Goal: Transaction & Acquisition: Obtain resource

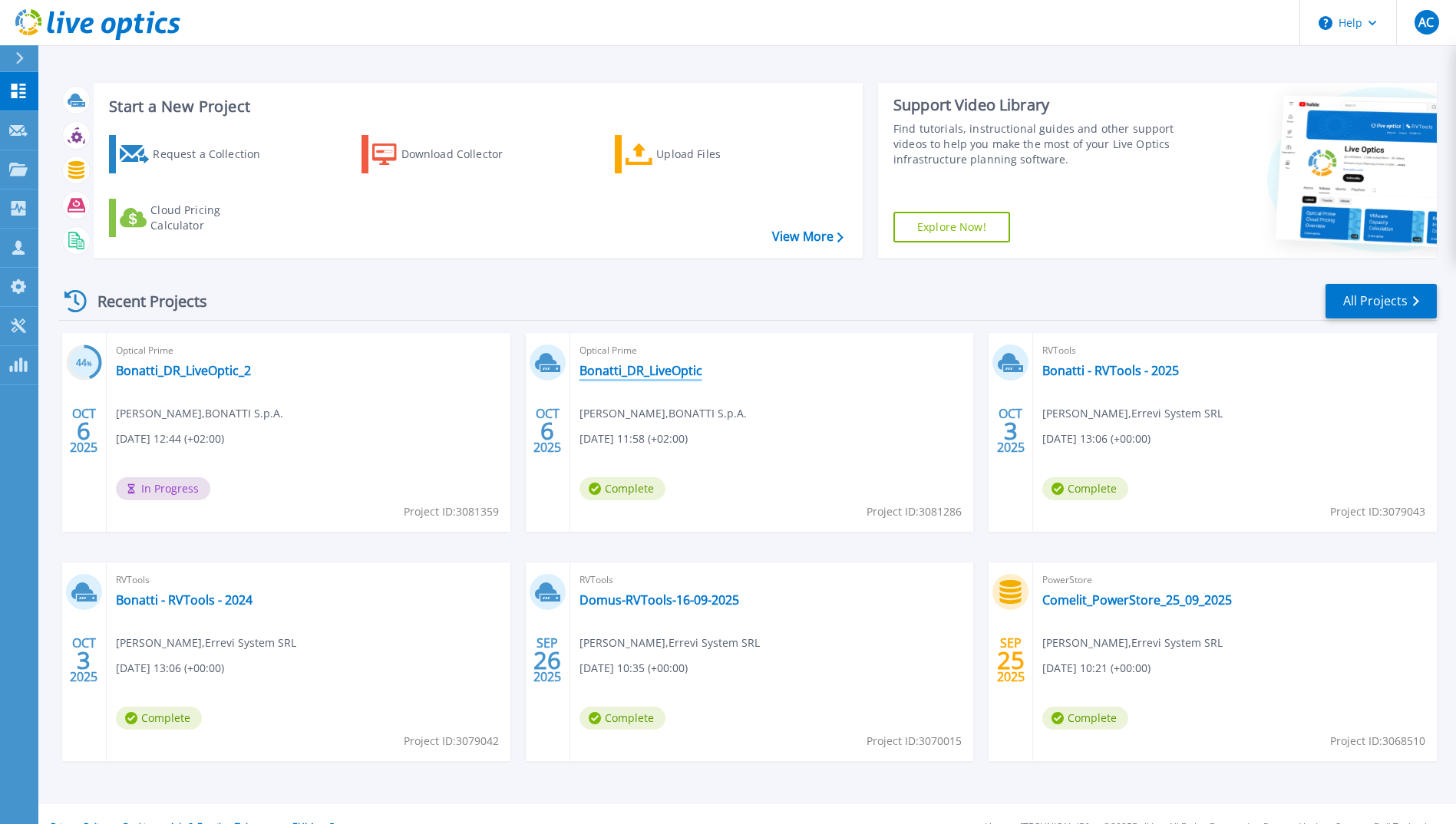
click at [683, 372] on link "Bonatti_DR_LiveOptic" at bounding box center [641, 370] width 123 height 15
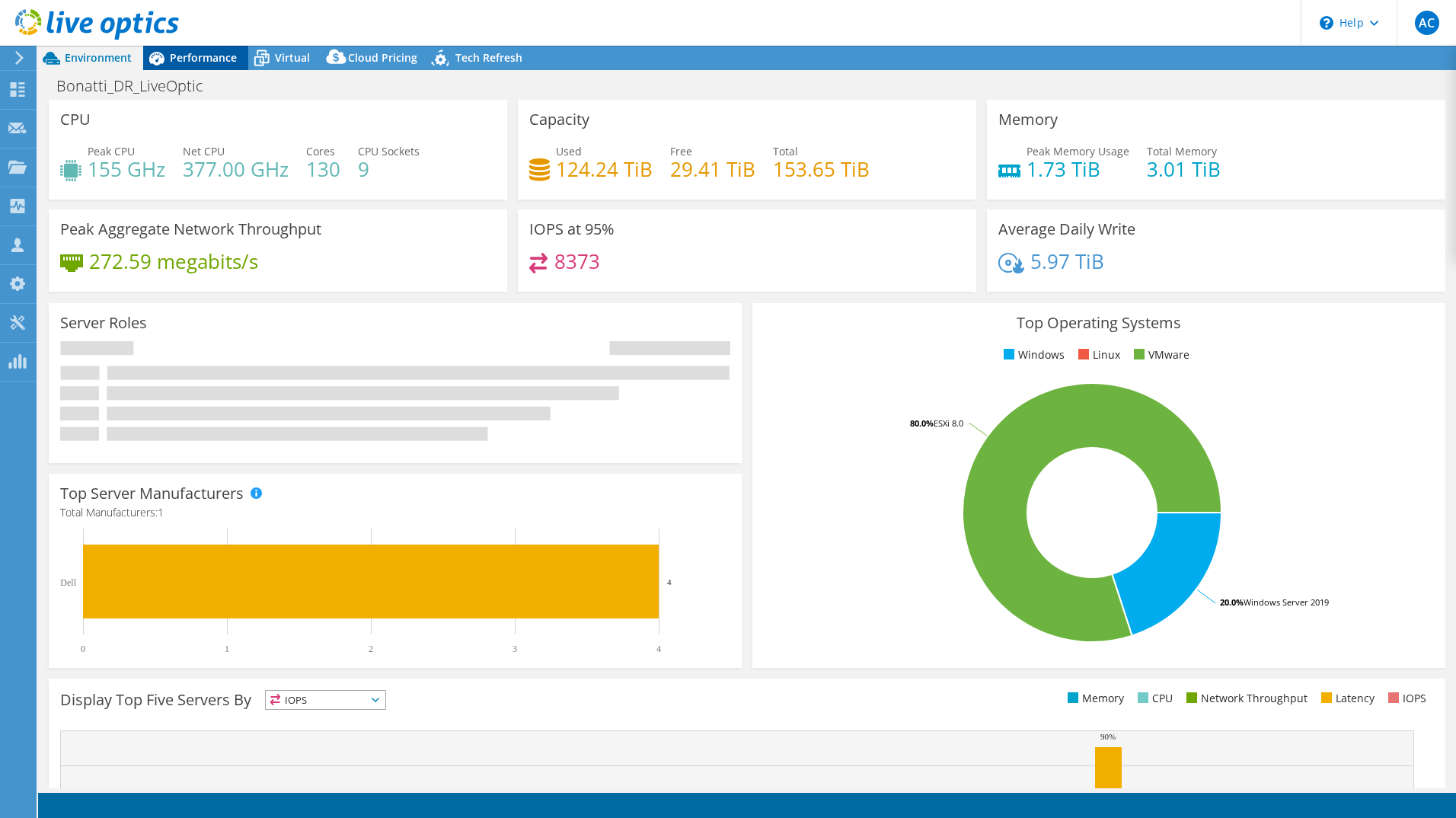
click at [199, 56] on span "Performance" at bounding box center [203, 57] width 67 height 14
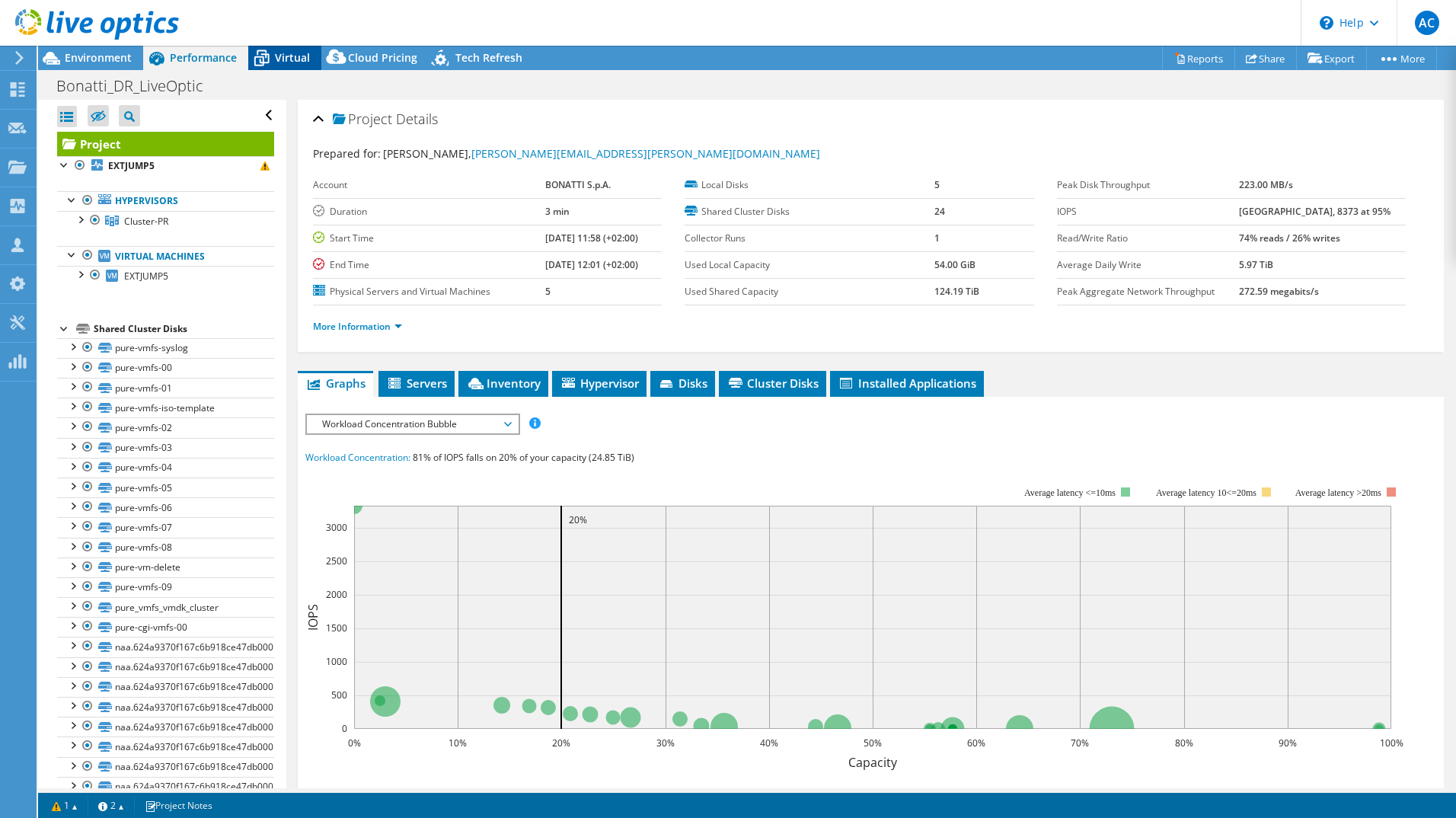
click at [305, 59] on span "Virtual" at bounding box center [293, 57] width 35 height 14
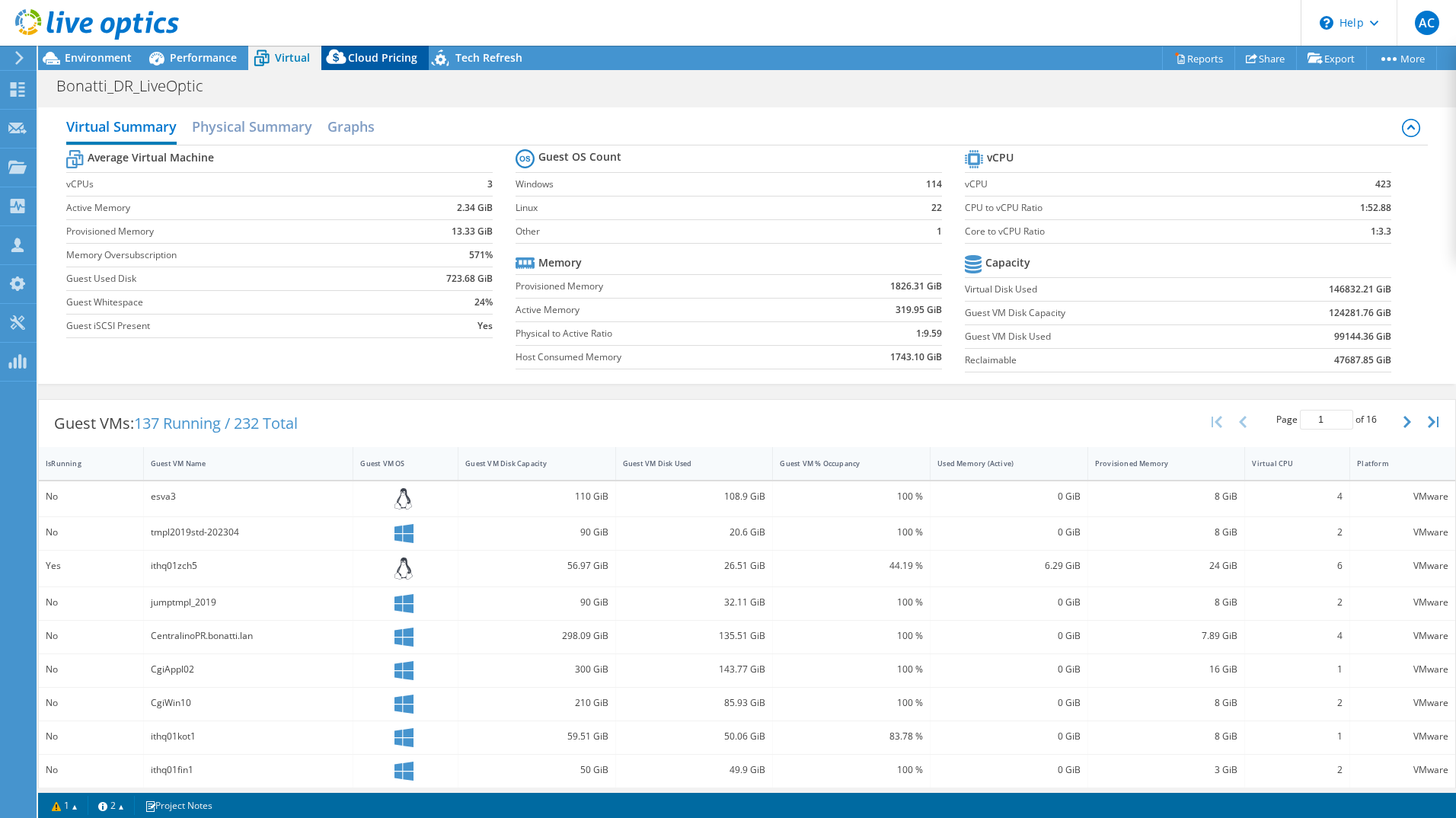
click at [369, 57] on span "Cloud Pricing" at bounding box center [382, 57] width 69 height 14
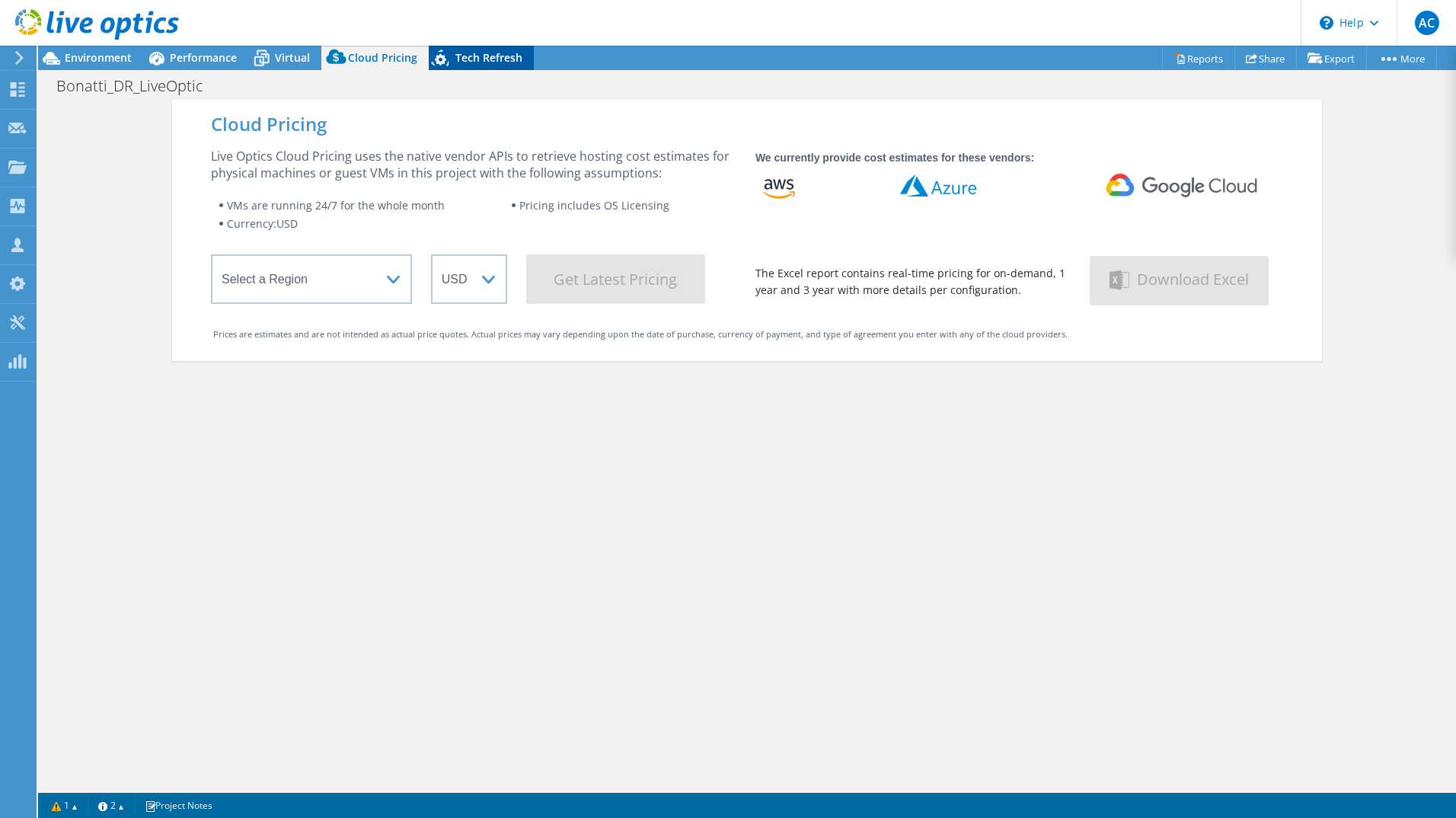
click at [484, 59] on span "Tech Refresh" at bounding box center [489, 57] width 67 height 14
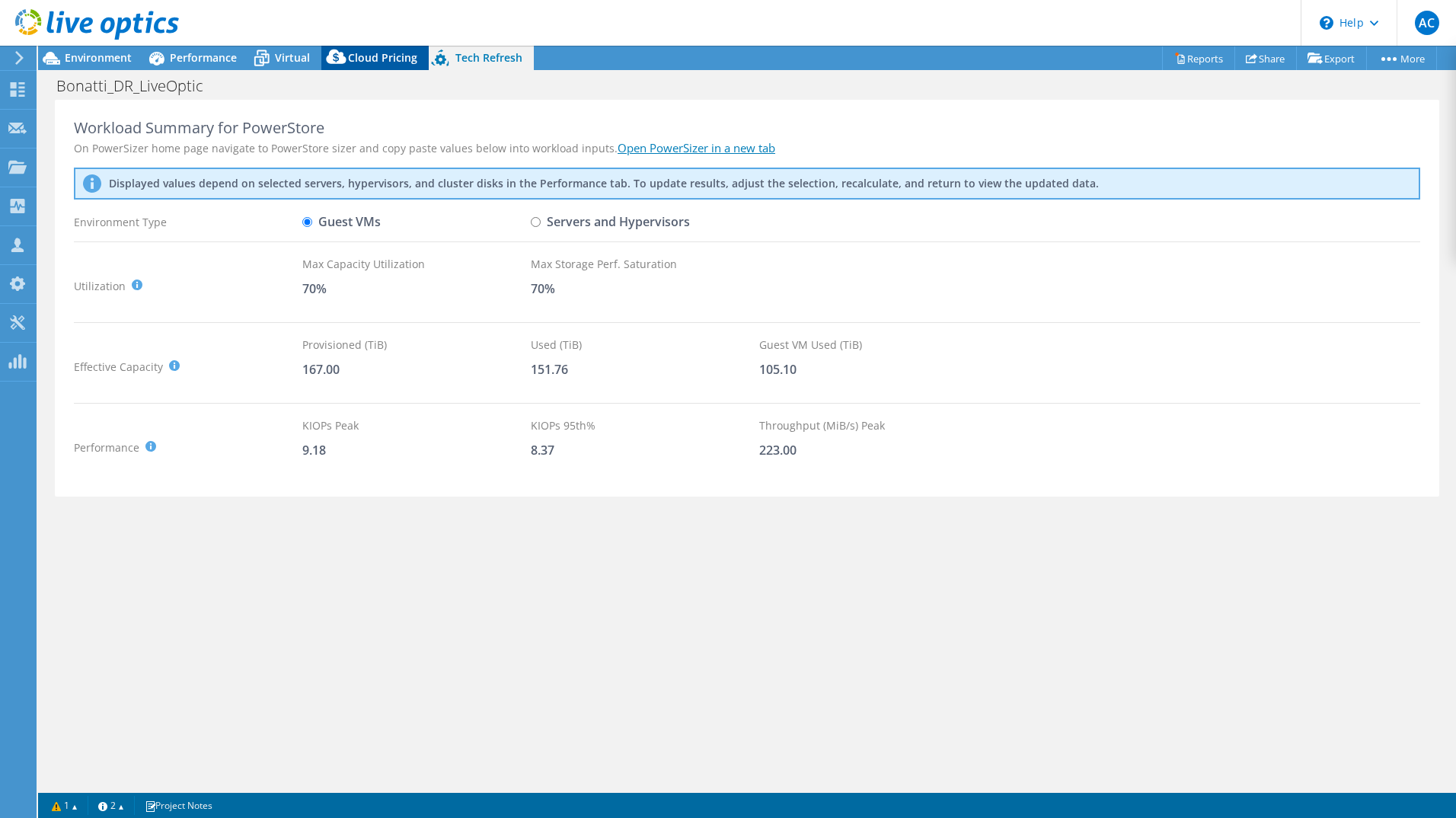
click at [375, 59] on span "Cloud Pricing" at bounding box center [382, 57] width 69 height 14
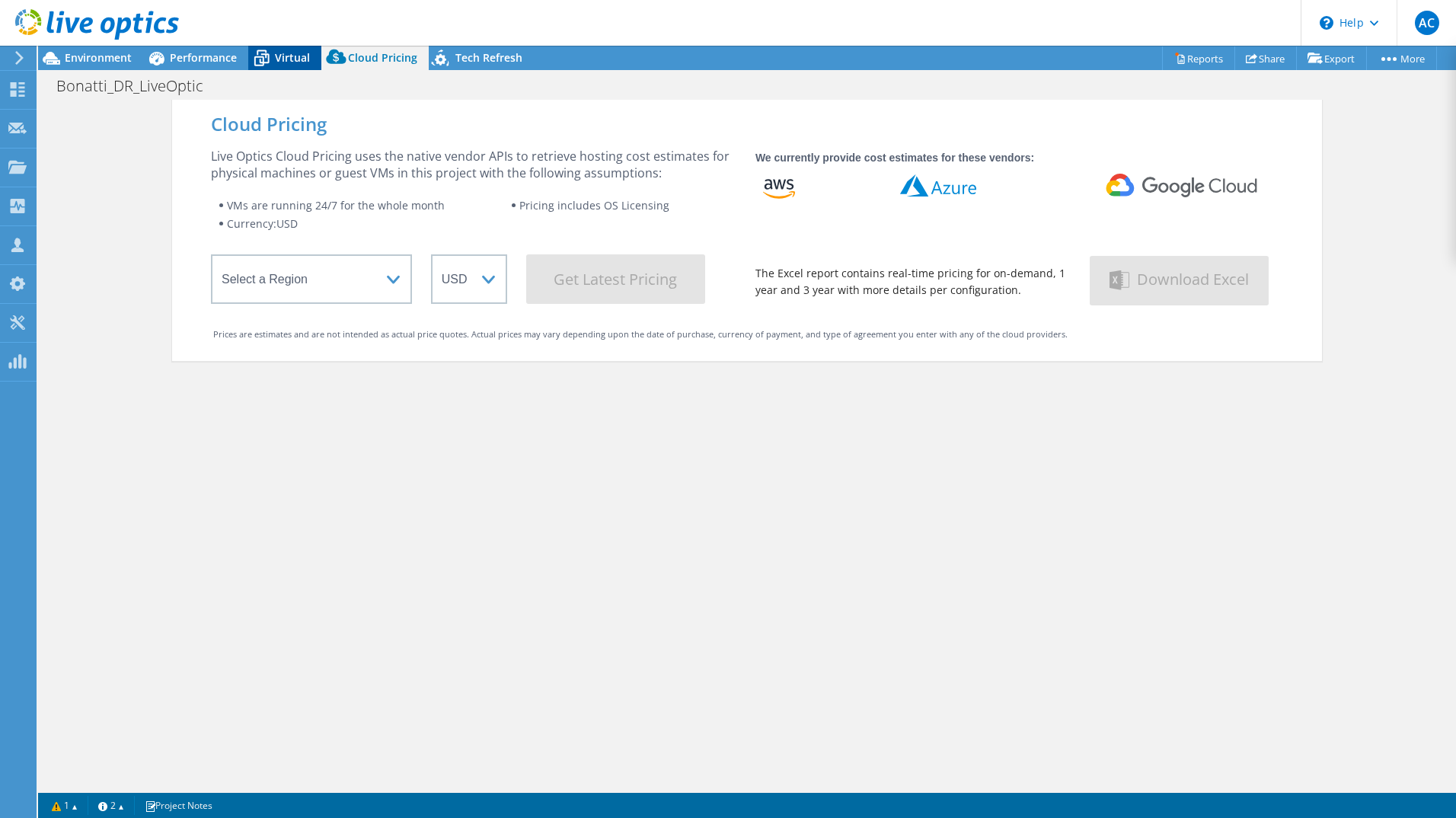
click at [272, 53] on icon at bounding box center [262, 58] width 27 height 27
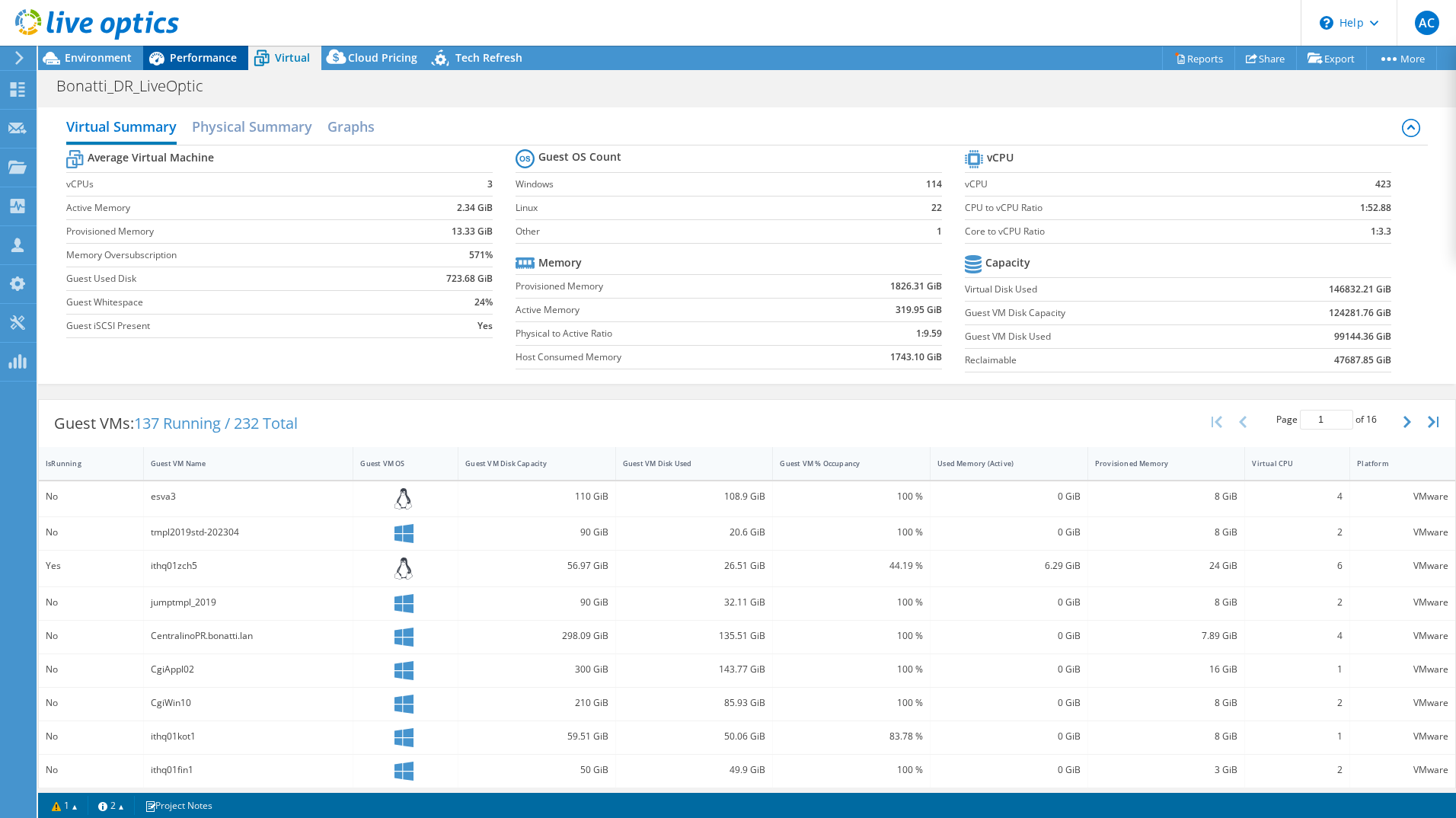
click at [189, 50] on div "Performance" at bounding box center [195, 57] width 105 height 24
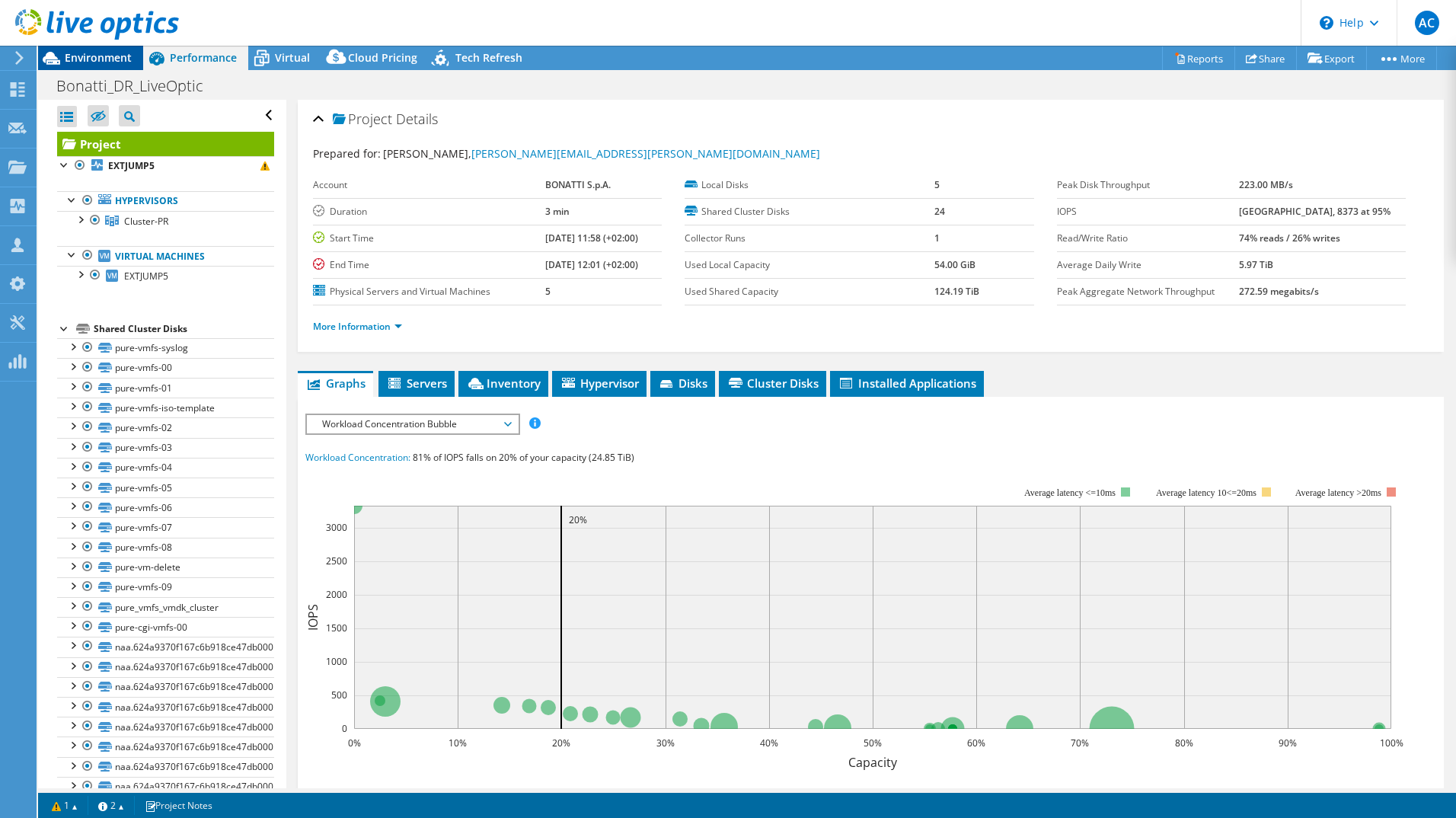
click at [99, 60] on span "Environment" at bounding box center [98, 57] width 67 height 14
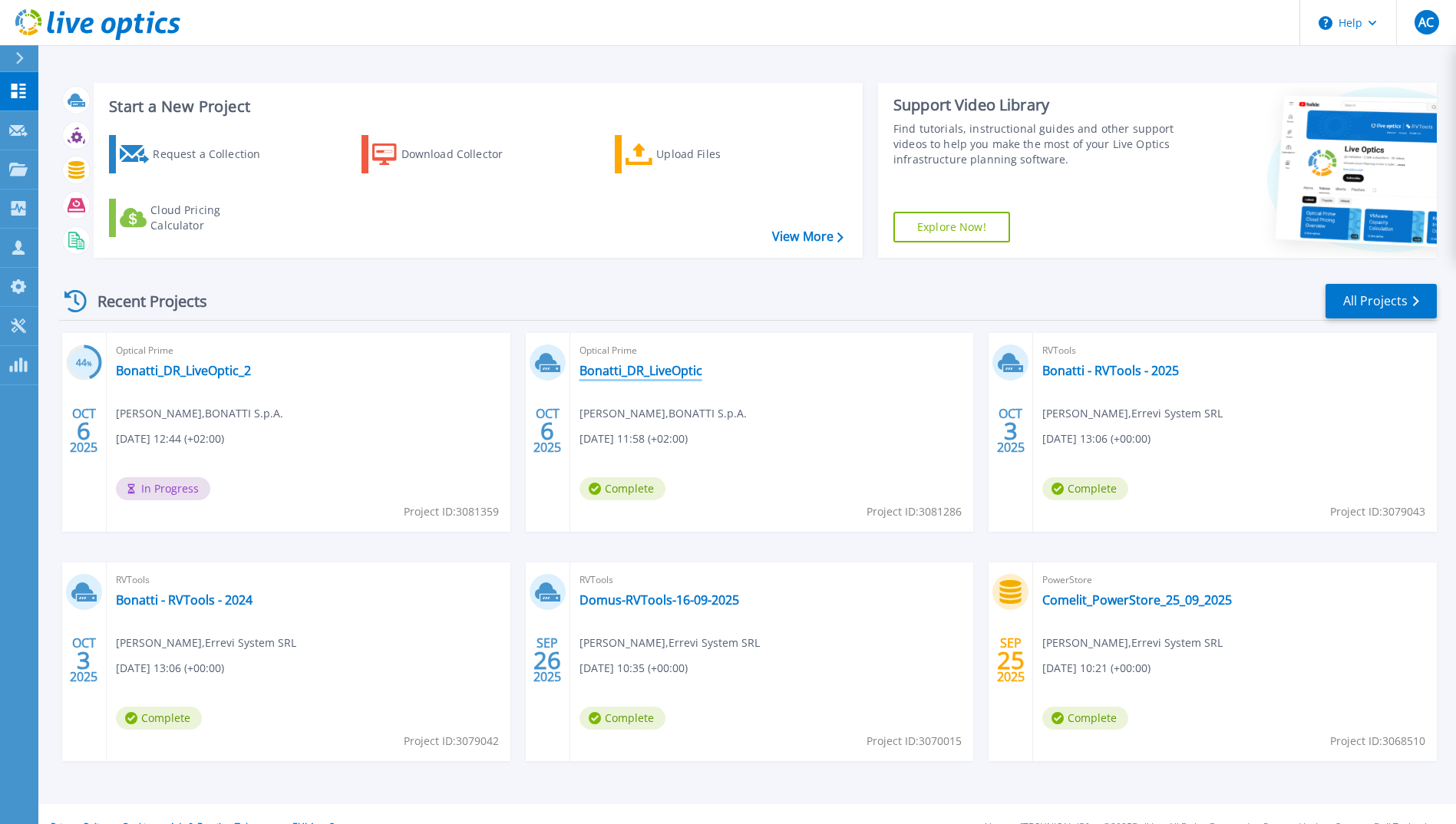
click at [648, 368] on link "Bonatti_DR_LiveOptic" at bounding box center [641, 370] width 123 height 15
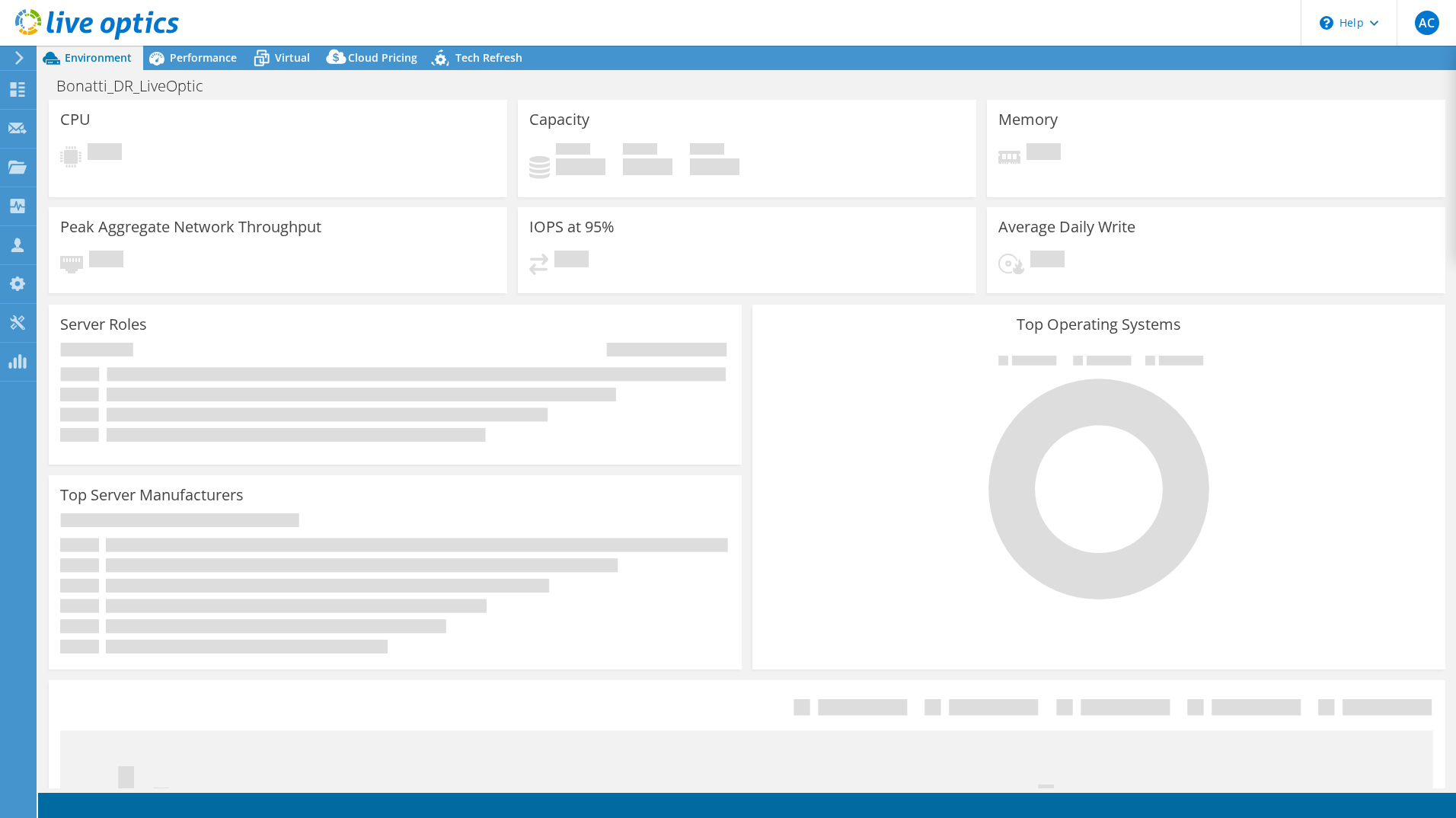
select select "USD"
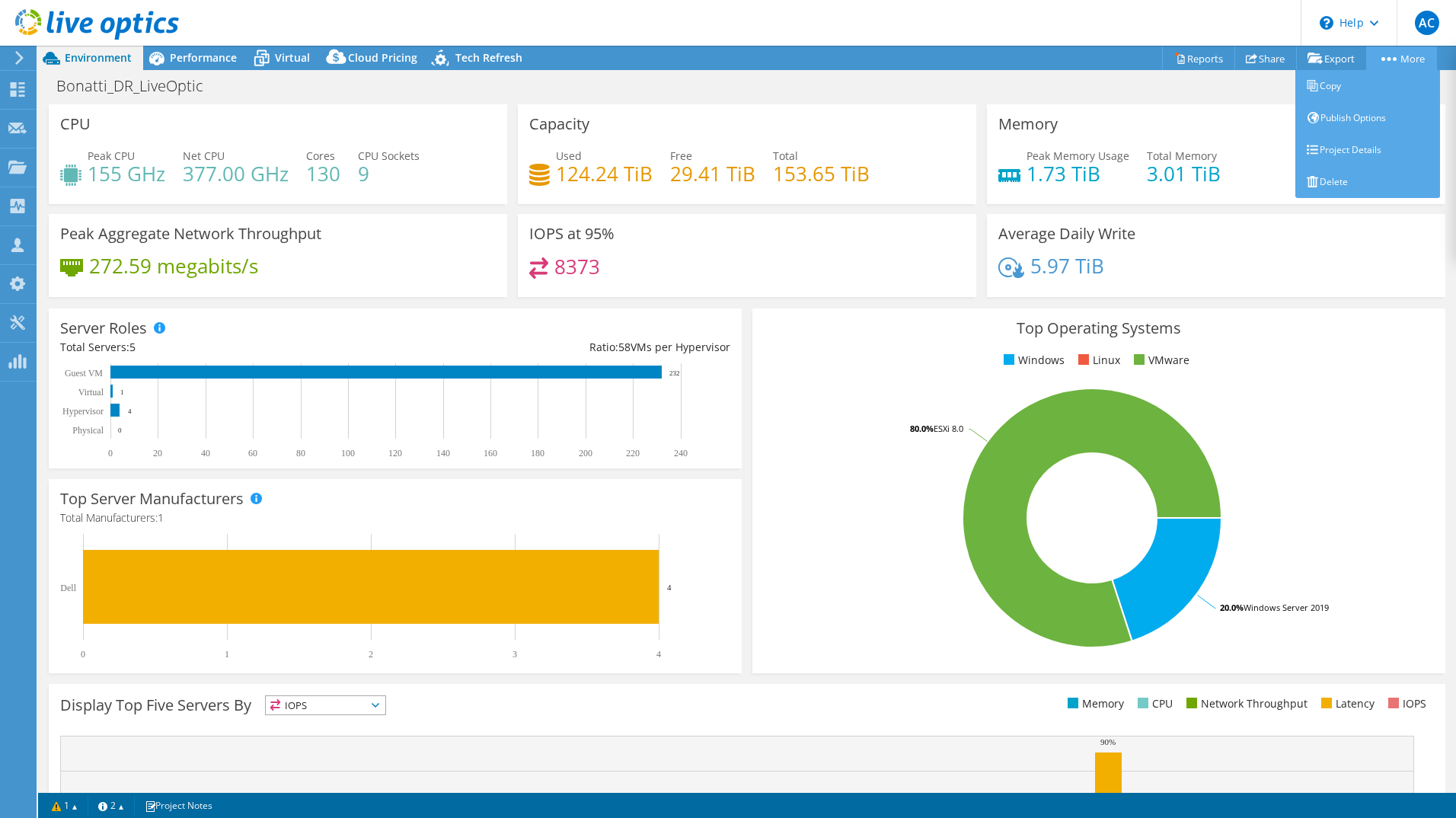
click at [1389, 57] on icon at bounding box center [1389, 59] width 15 height 4
click at [1340, 180] on link "Delete" at bounding box center [1368, 182] width 145 height 32
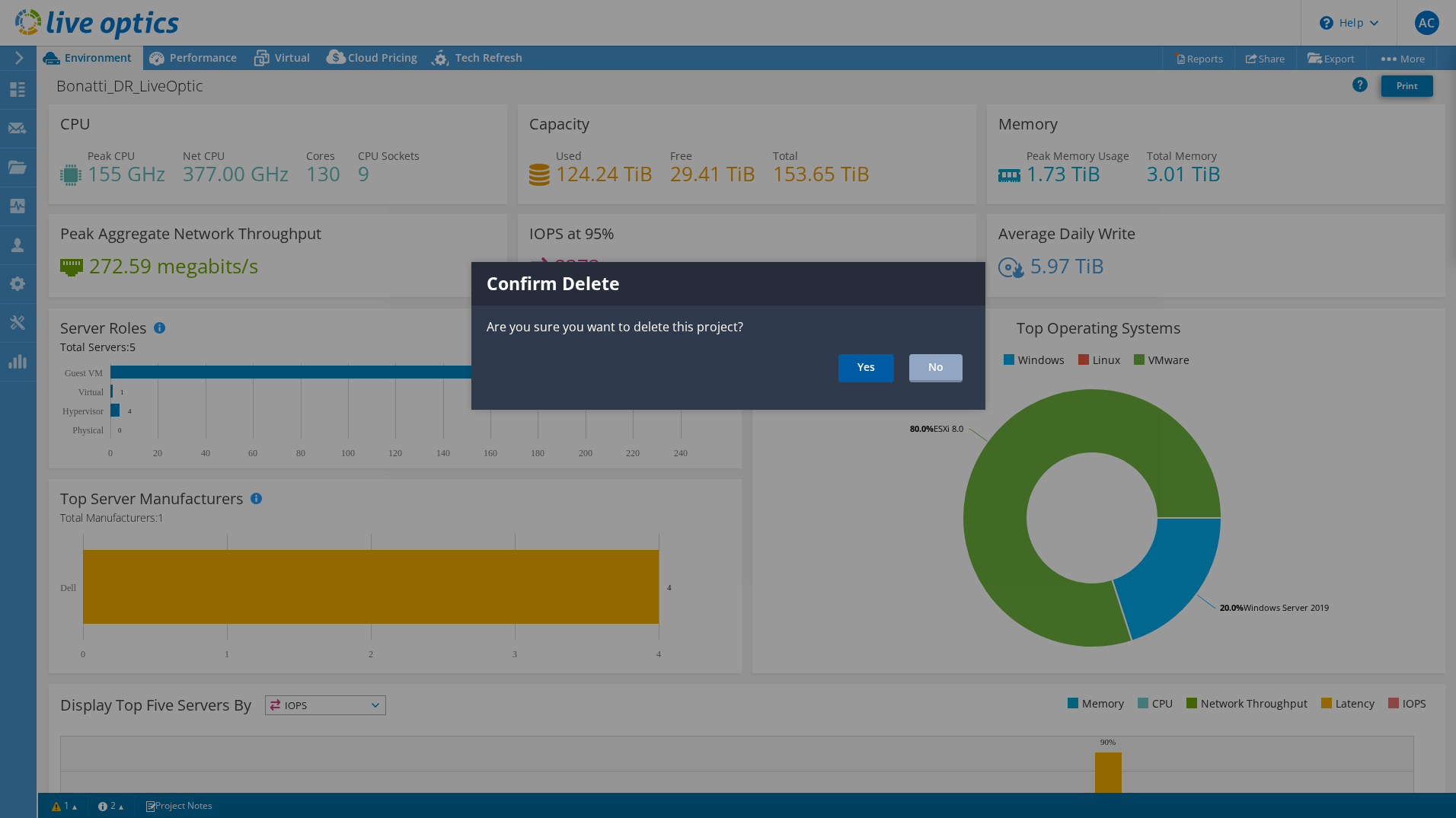
click at [878, 361] on link "Yes" at bounding box center [866, 368] width 56 height 28
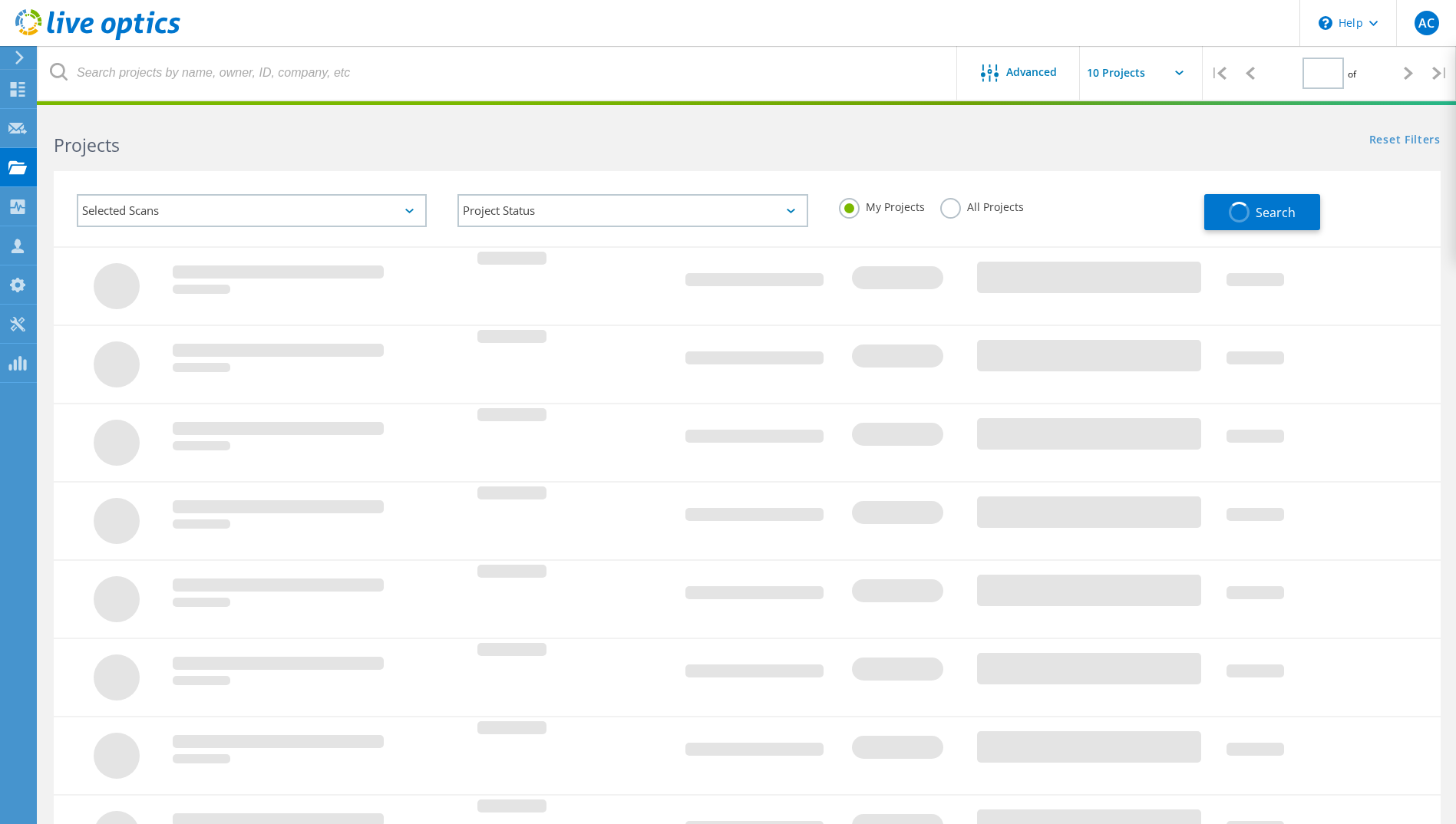
type input "1"
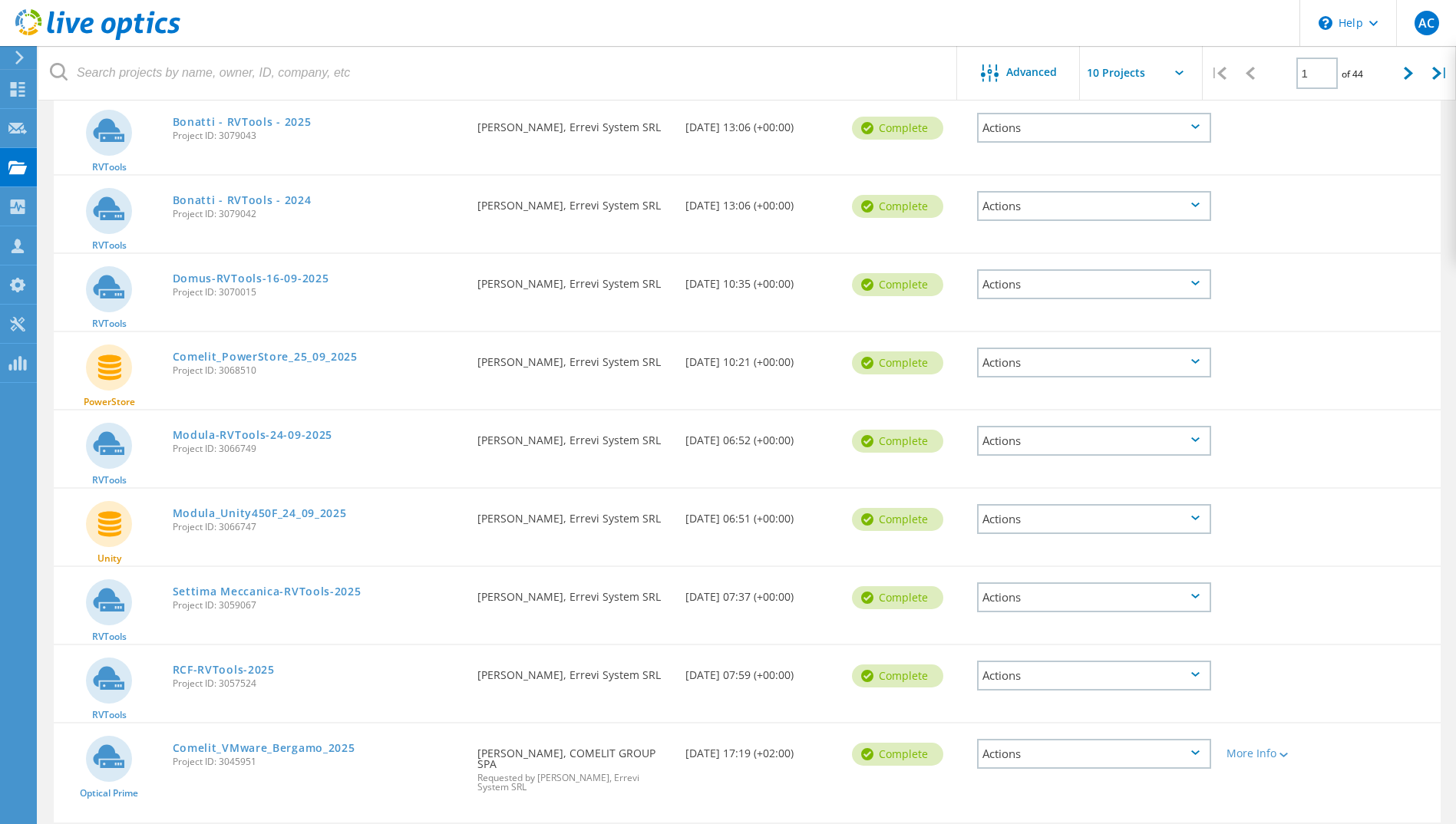
scroll to position [367, 0]
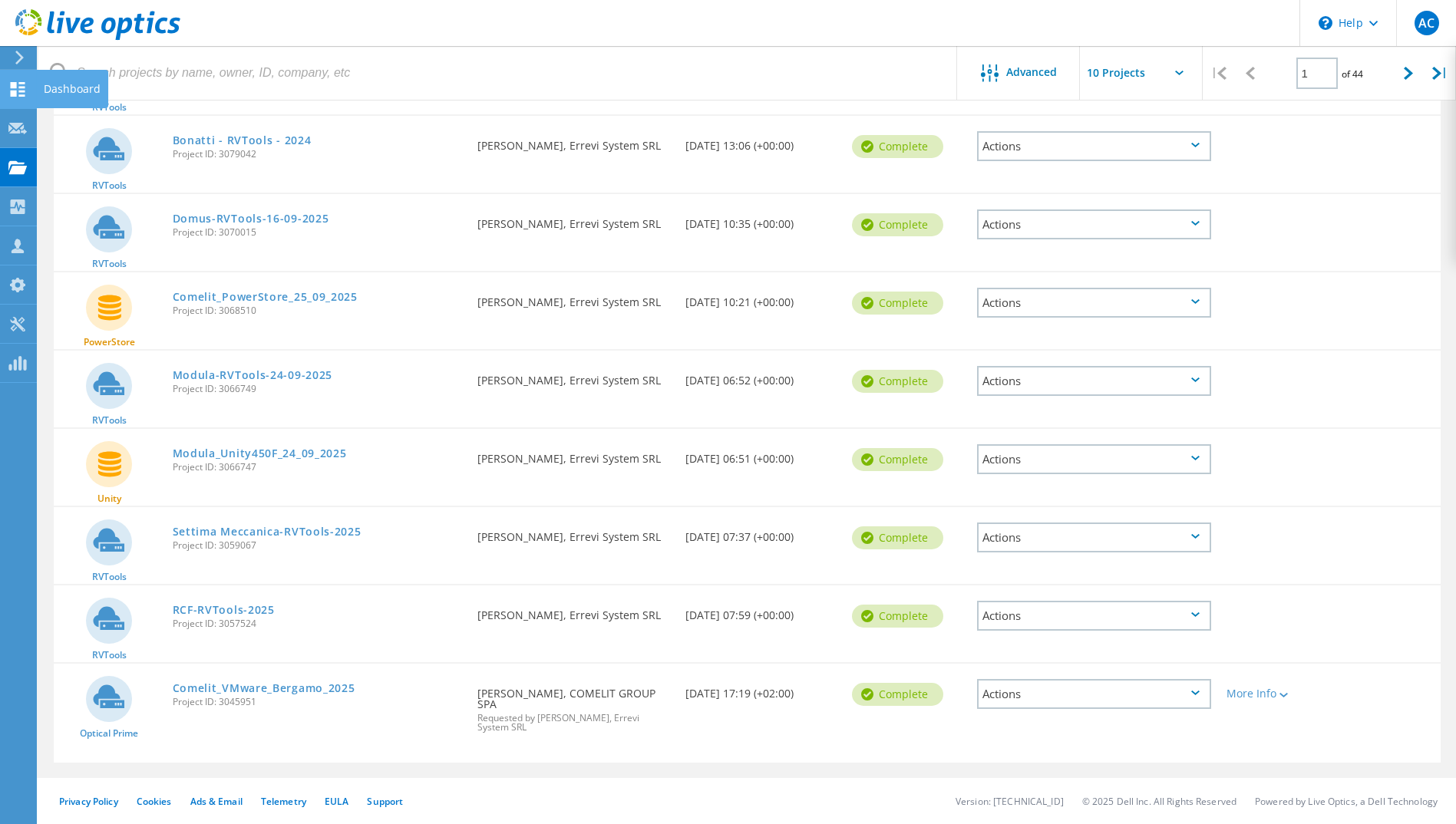
click at [15, 85] on use at bounding box center [18, 89] width 14 height 14
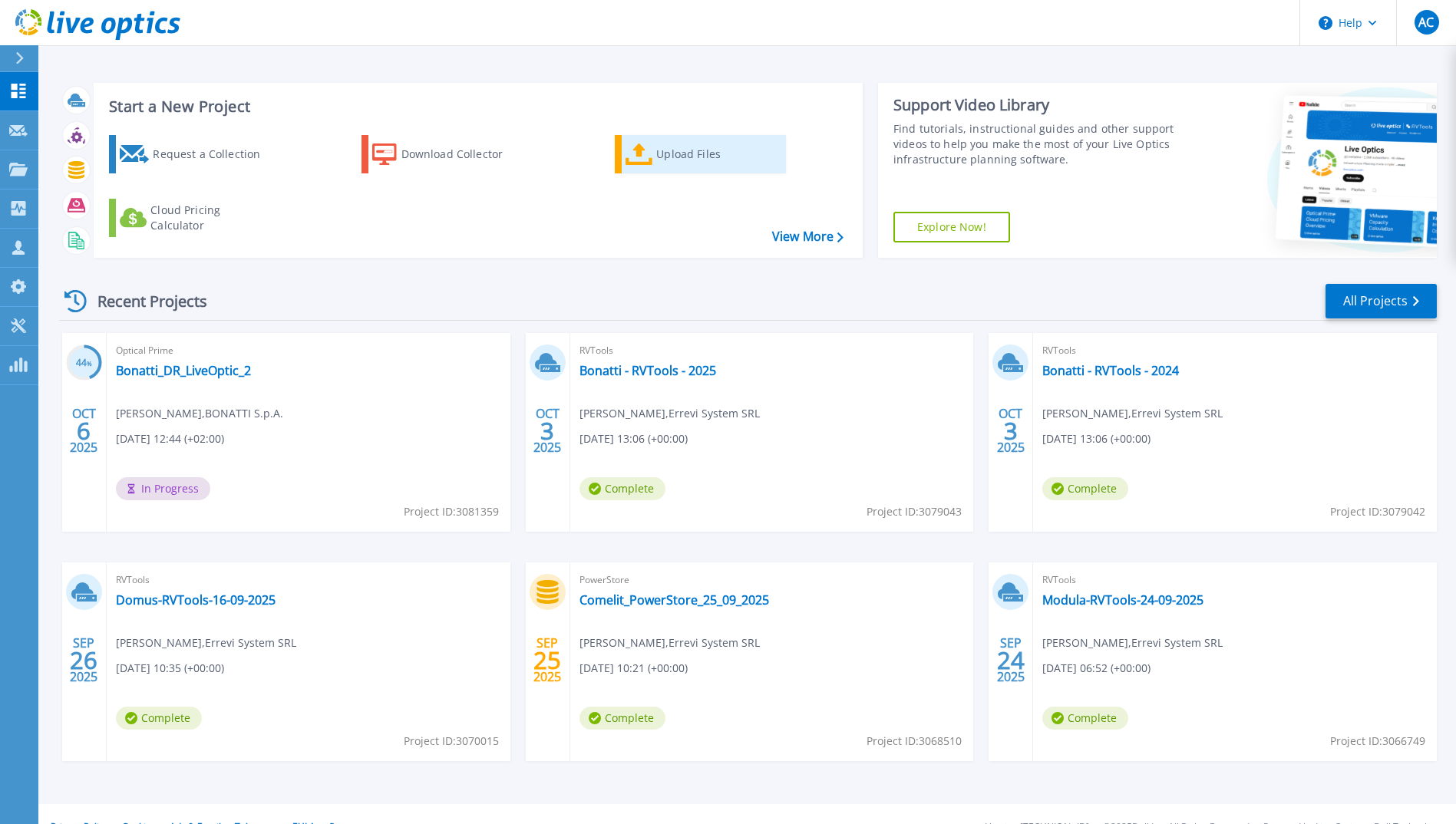
click at [669, 156] on div "Upload Files" at bounding box center [718, 154] width 123 height 31
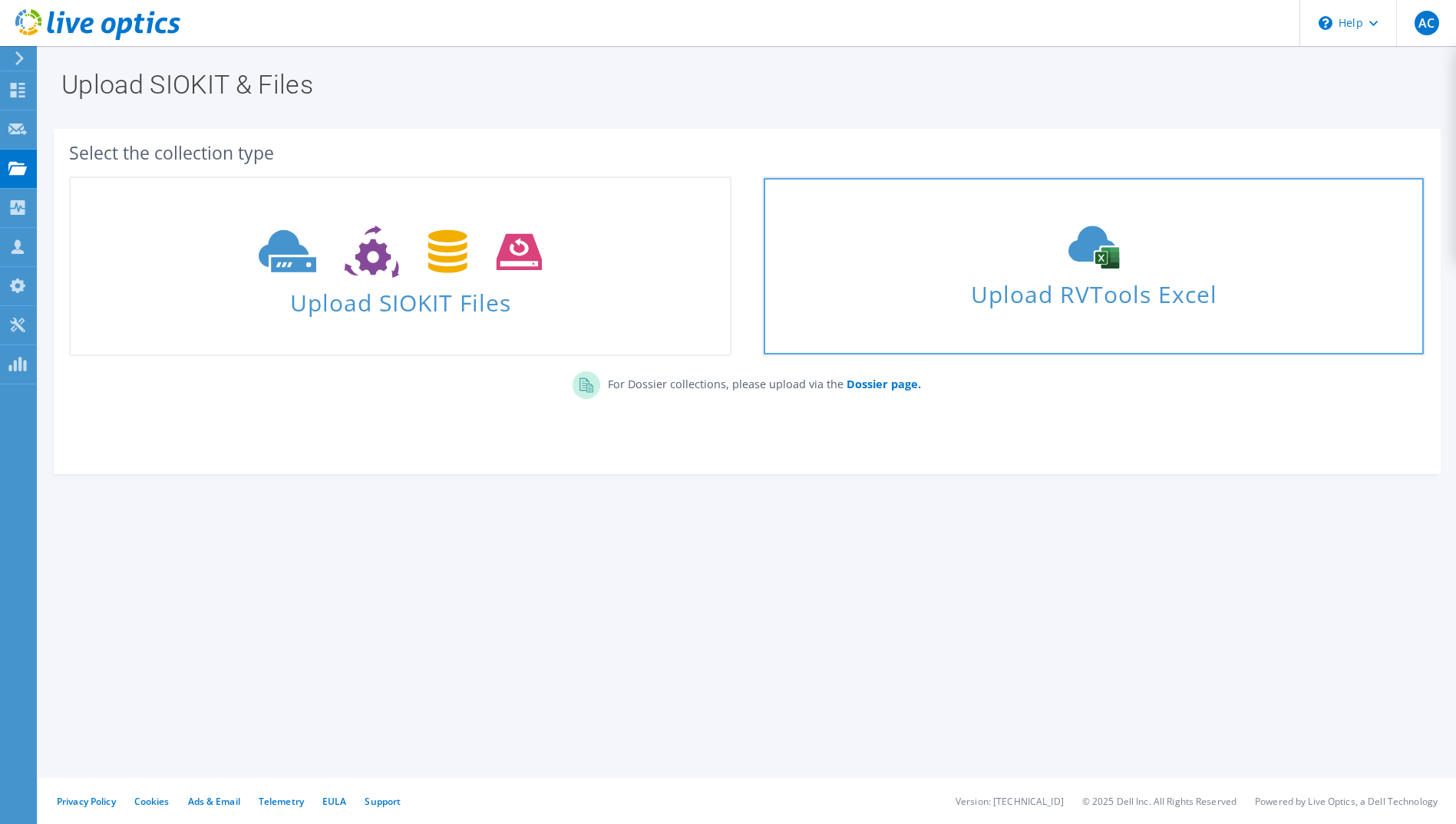
click at [1113, 301] on span "Upload RVTools Excel" at bounding box center [1093, 290] width 659 height 33
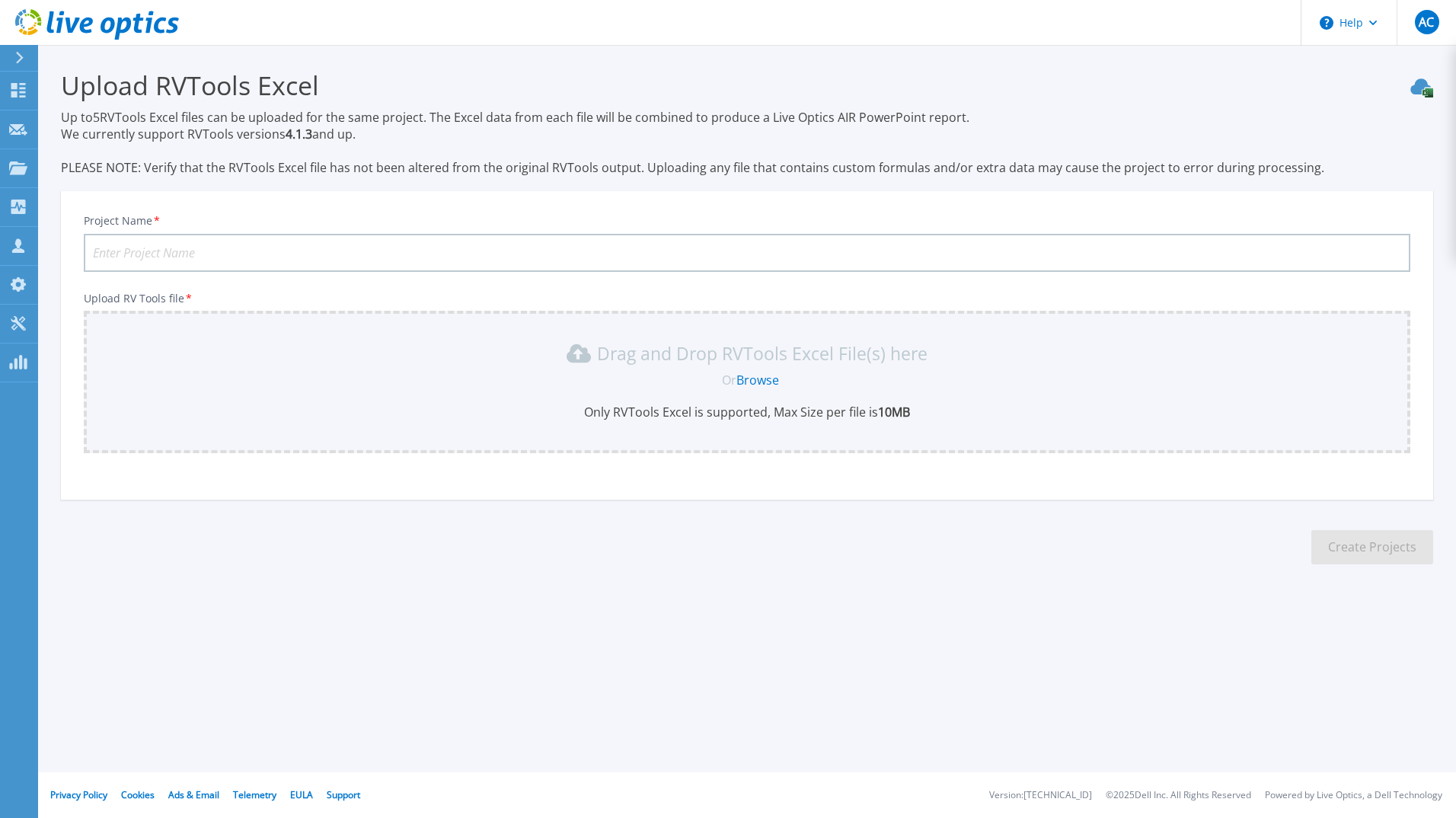
click at [165, 252] on input "Project Name *" at bounding box center [747, 253] width 1326 height 38
click at [215, 248] on input "OLI Spa - RVTools - 10-2025" at bounding box center [747, 253] width 1326 height 38
click at [332, 269] on input "OLI Spa - RVTools - 10 - 2025" at bounding box center [747, 253] width 1326 height 38
click at [226, 257] on input "OLI Spa - RVTools - 10 - 2025" at bounding box center [747, 253] width 1326 height 38
click at [293, 255] on input "OLI Spa - RVTools - 10-2025" at bounding box center [747, 253] width 1326 height 38
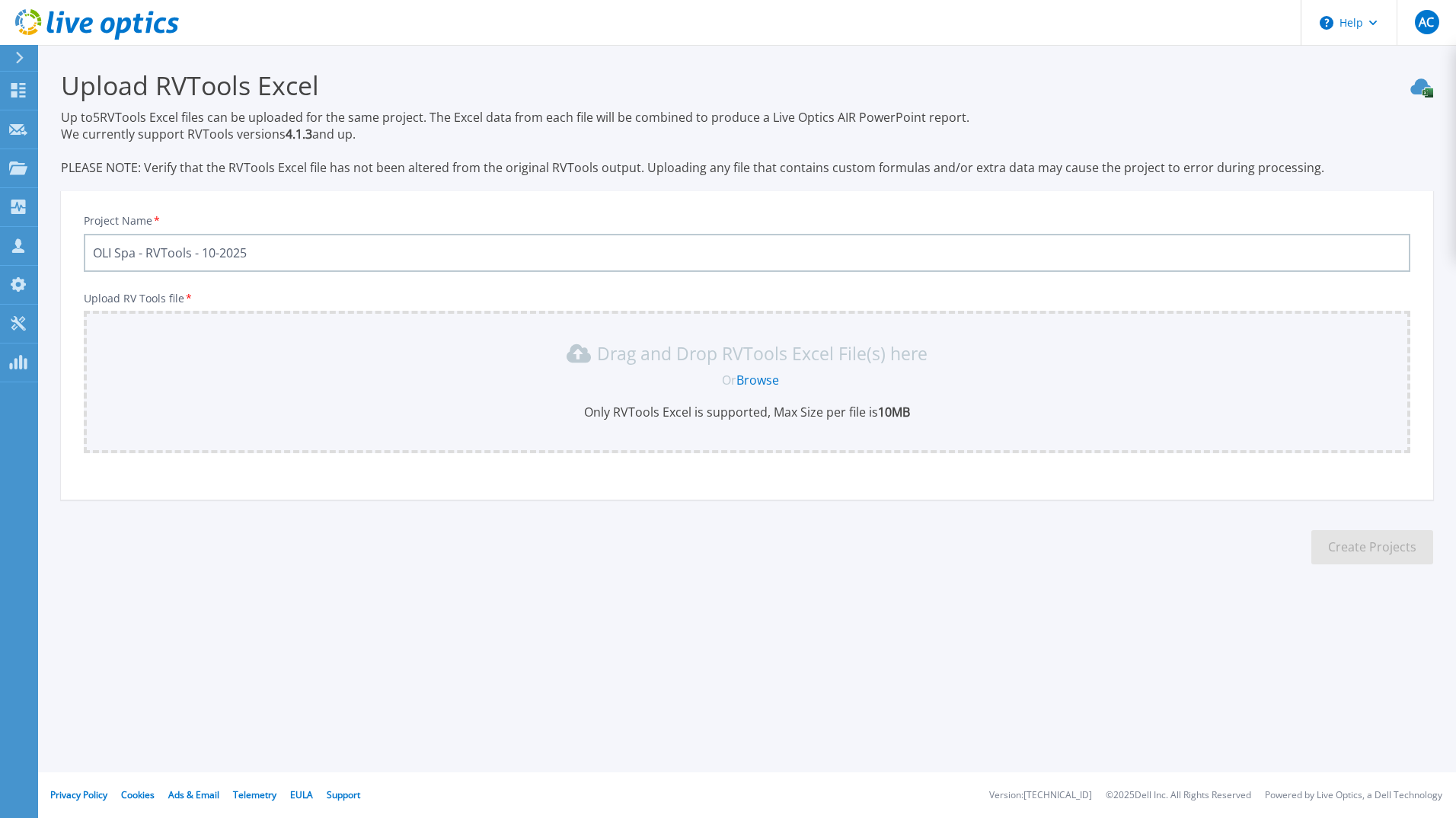
type input "OLI Spa - RVTools - 10-2025"
click at [776, 381] on link "Browse" at bounding box center [757, 380] width 42 height 17
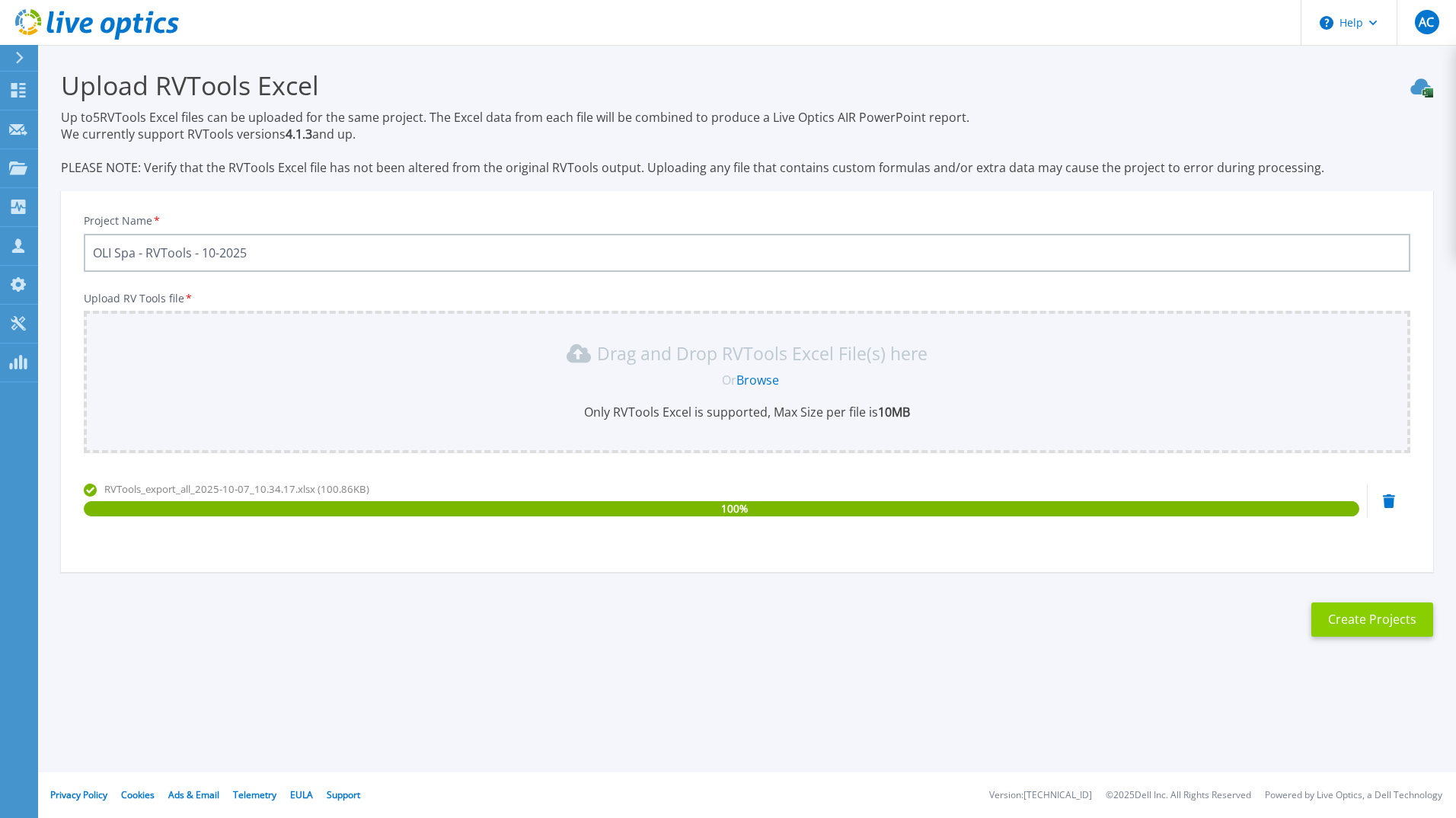
click at [1400, 624] on button "Create Projects" at bounding box center [1372, 619] width 122 height 34
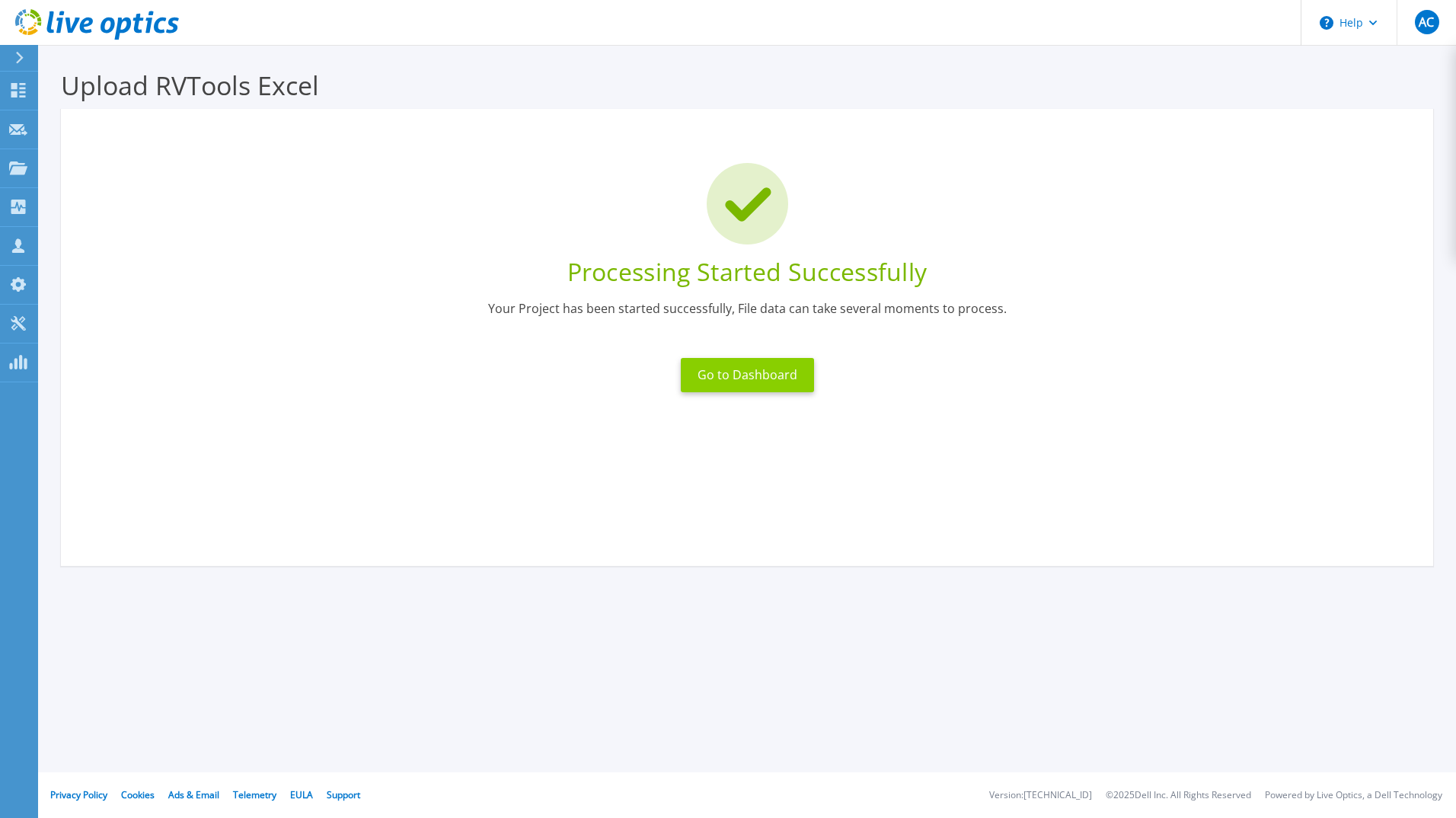
click at [763, 387] on button "Go to Dashboard" at bounding box center [747, 375] width 133 height 34
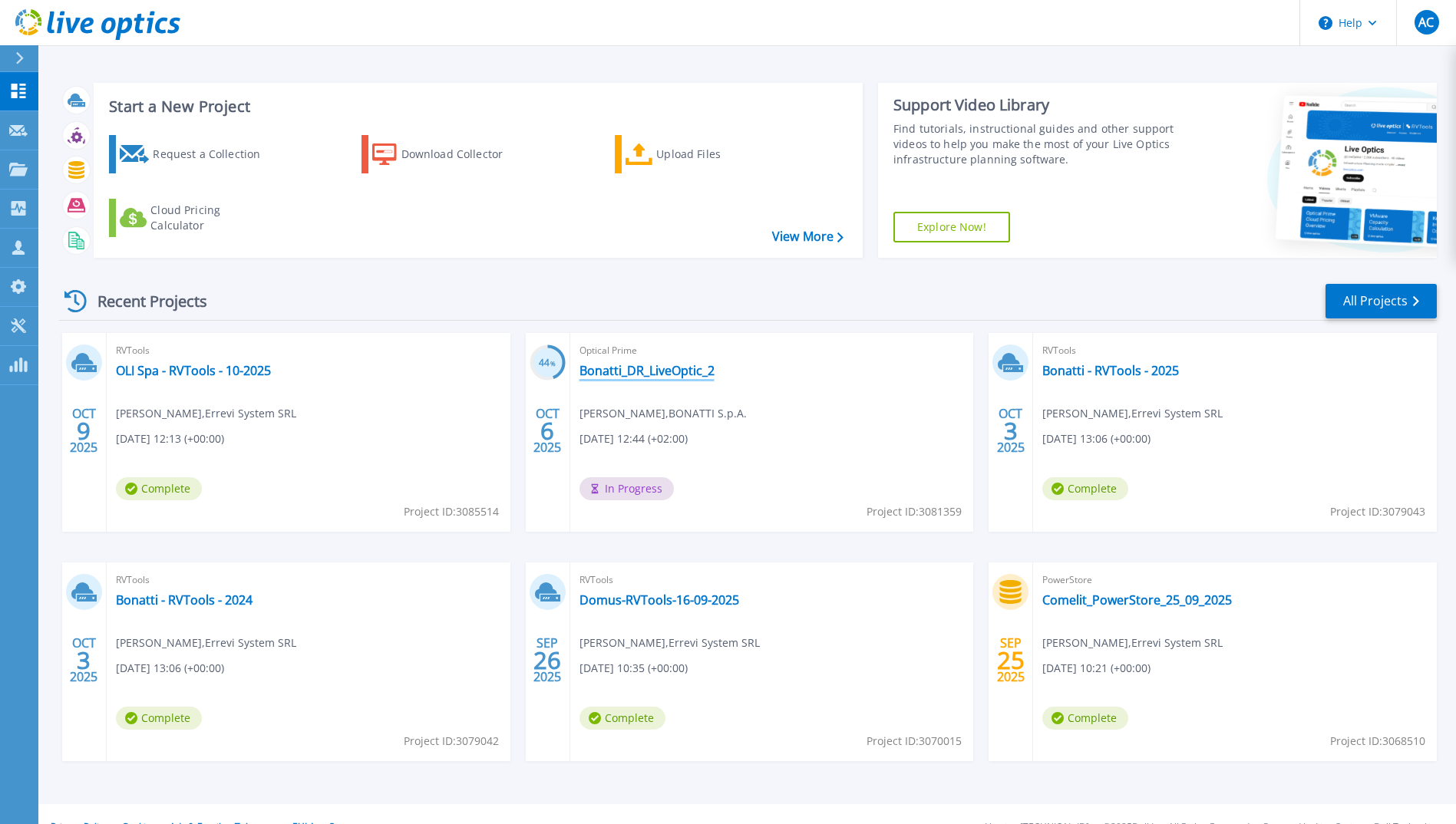
click at [700, 371] on link "Bonatti_DR_LiveOptic_2" at bounding box center [647, 370] width 135 height 15
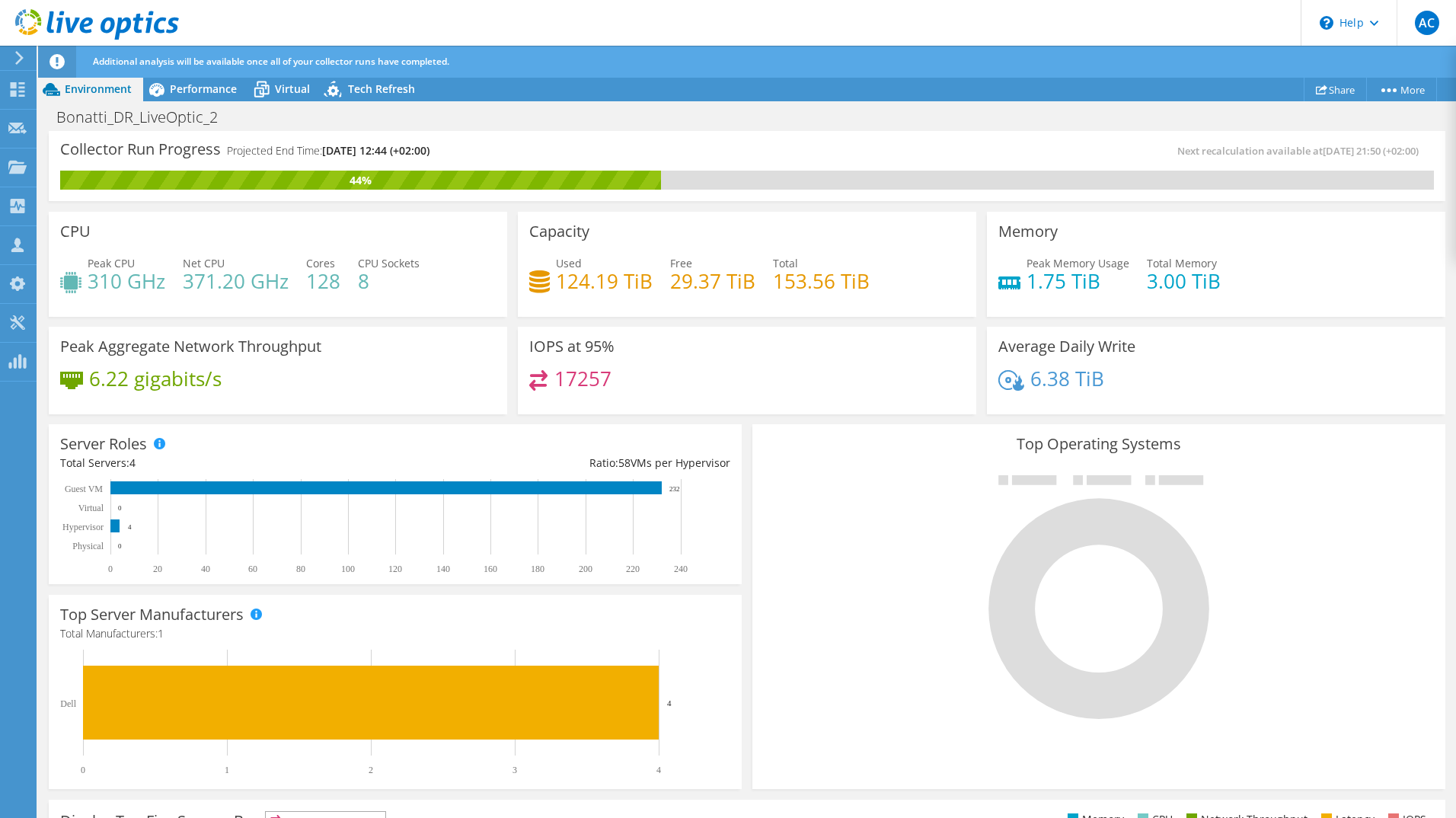
scroll to position [374, 0]
click at [204, 101] on div "Performance" at bounding box center [195, 89] width 105 height 24
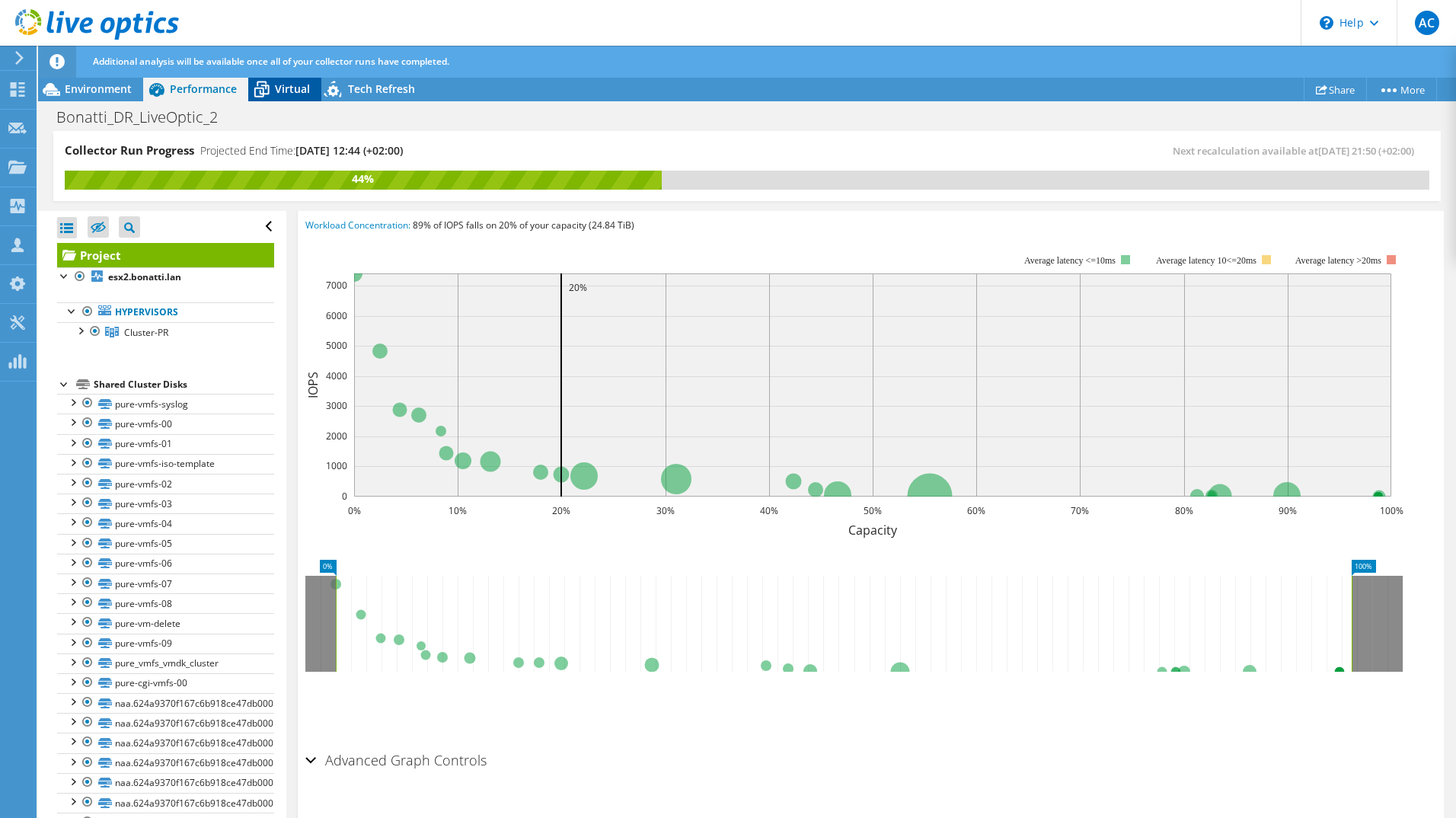
click at [287, 80] on div "Virtual" at bounding box center [285, 89] width 73 height 24
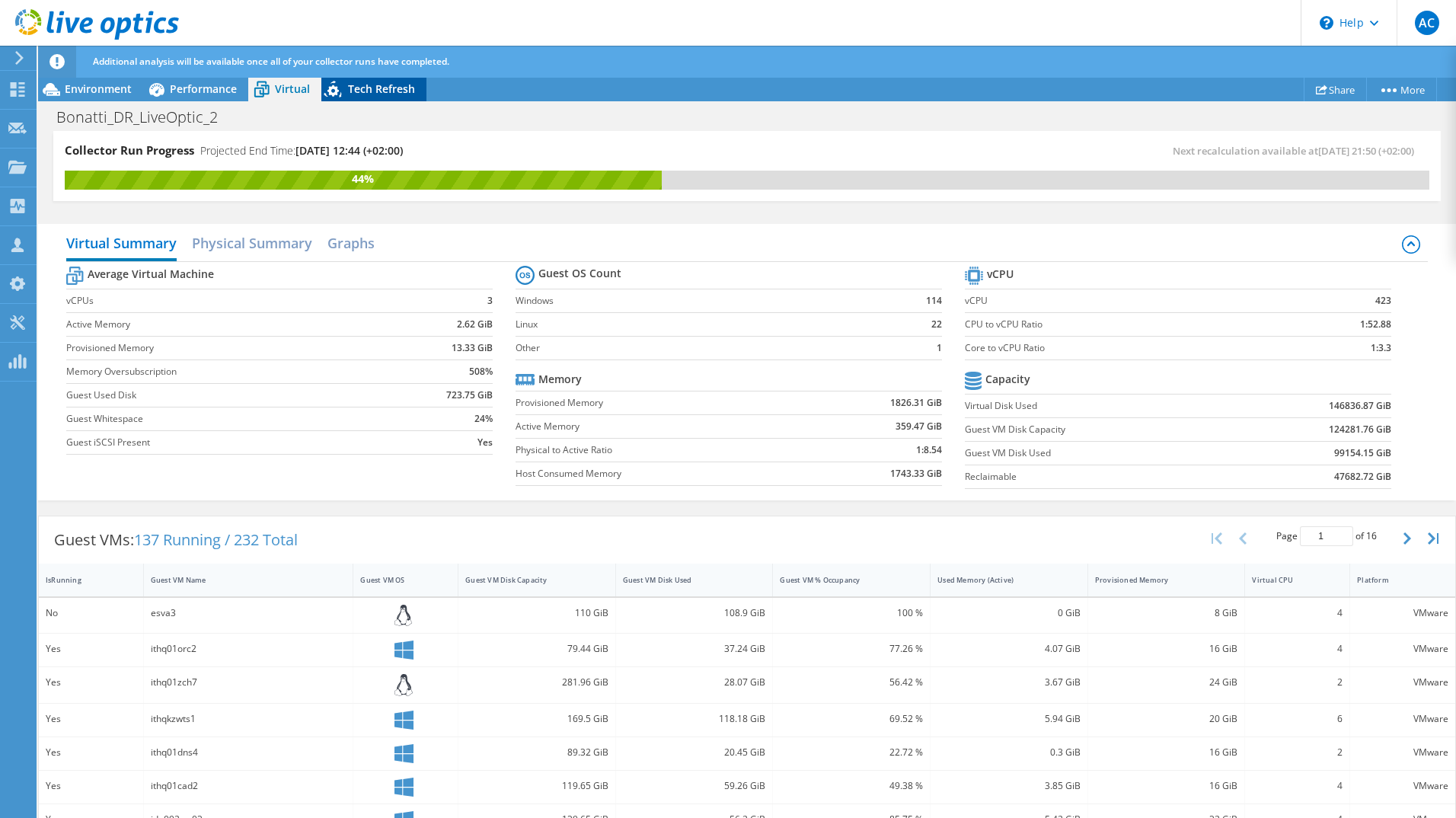
click at [378, 89] on span "Tech Refresh" at bounding box center [381, 88] width 67 height 14
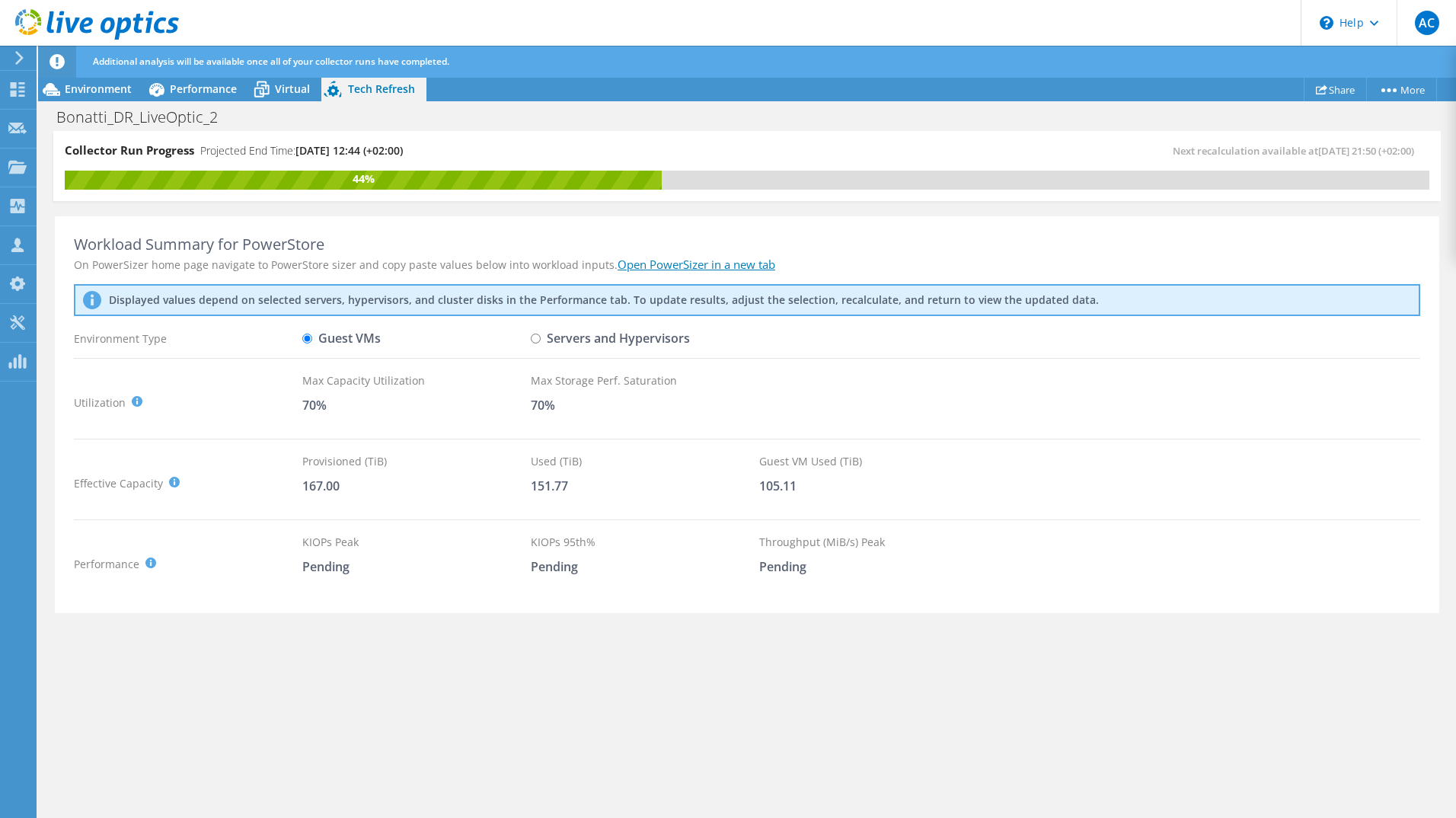
click at [539, 334] on input "Servers and Hypervisors" at bounding box center [536, 338] width 10 height 10
radio input "true"
click at [304, 337] on input "Guest VMs" at bounding box center [307, 338] width 10 height 10
radio input "true"
radio input "false"
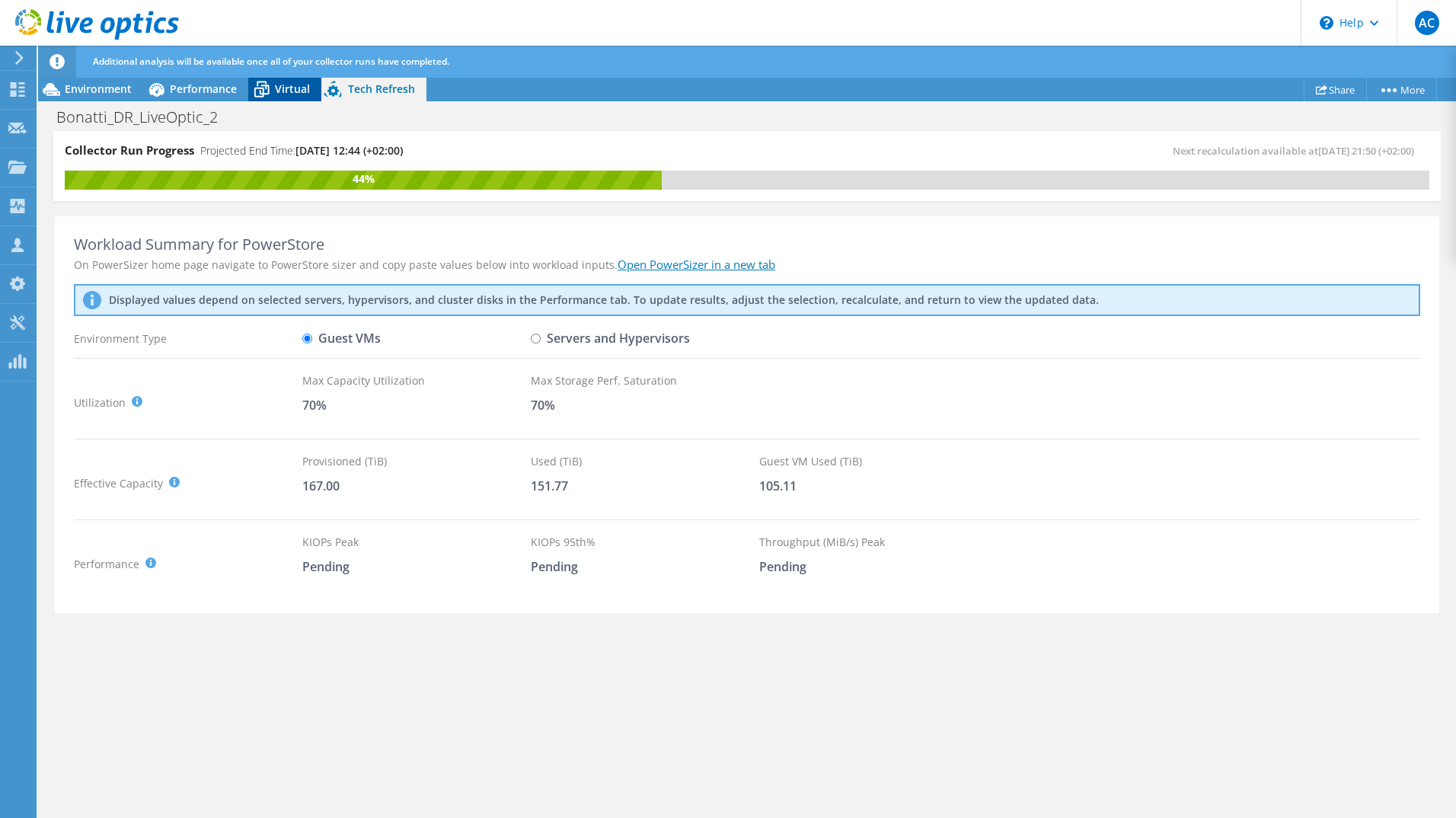
click at [293, 94] on span "Virtual" at bounding box center [293, 88] width 35 height 14
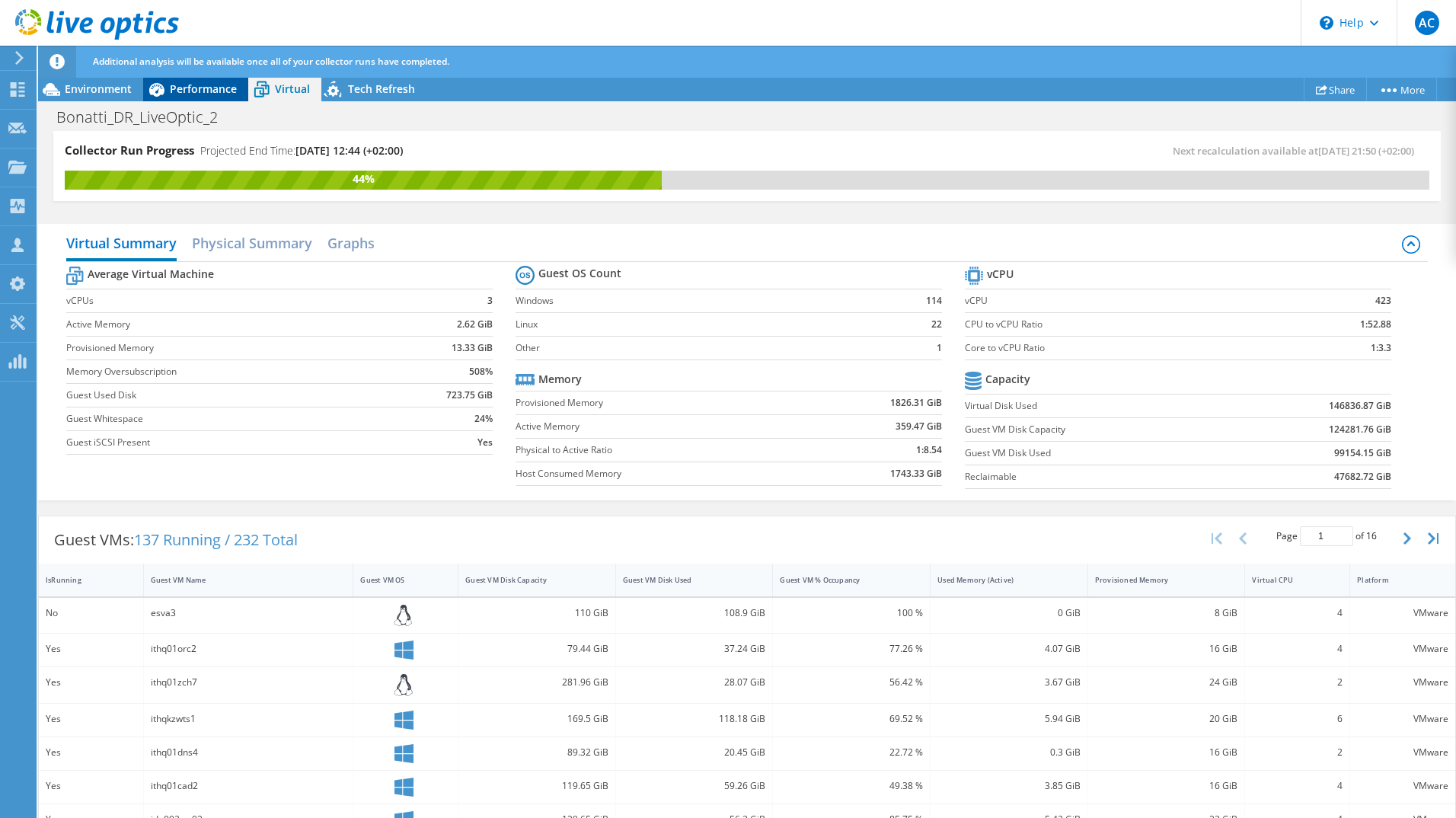
click at [207, 93] on span "Performance" at bounding box center [203, 88] width 67 height 14
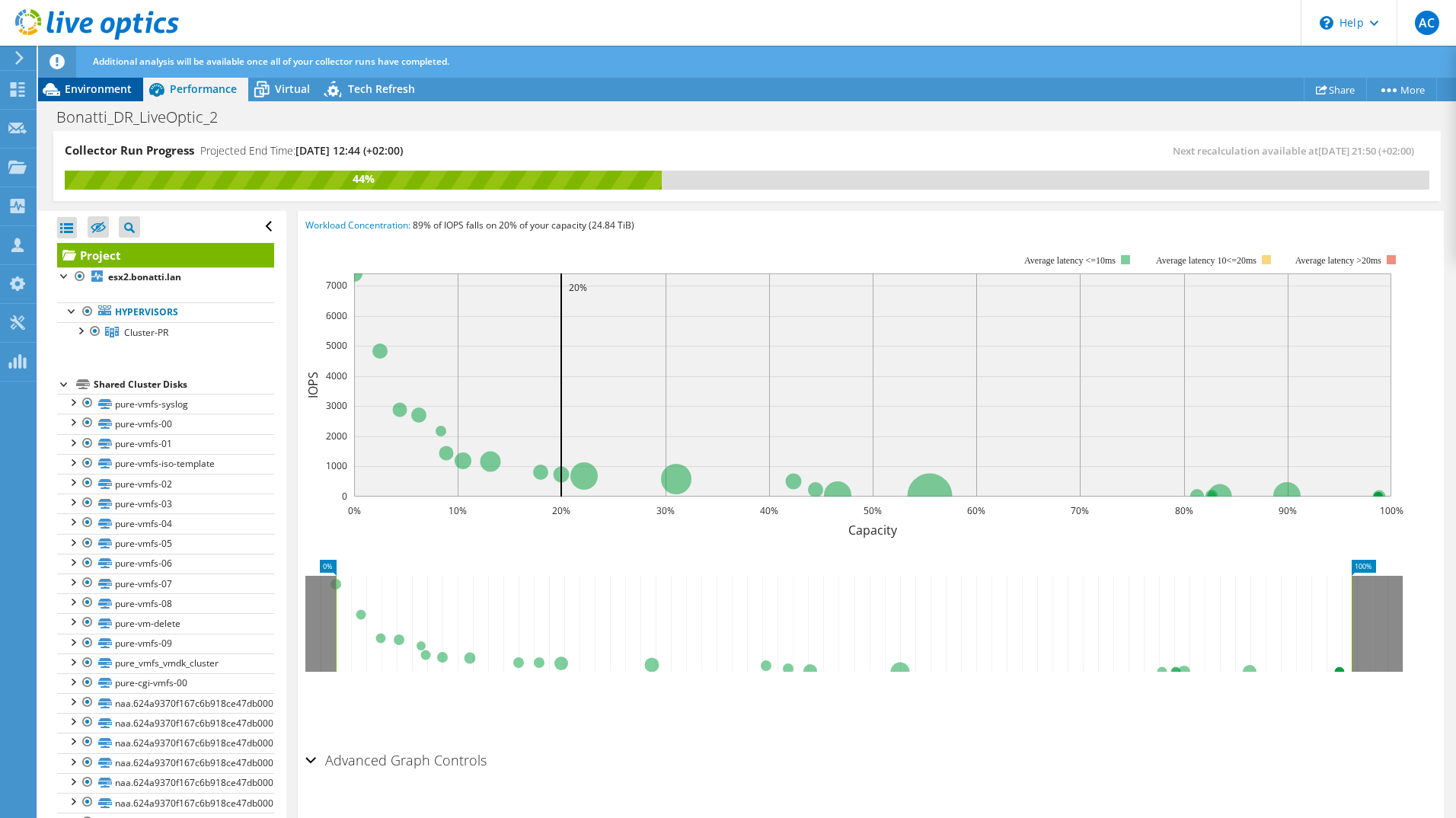
click at [96, 90] on span "Environment" at bounding box center [98, 88] width 67 height 14
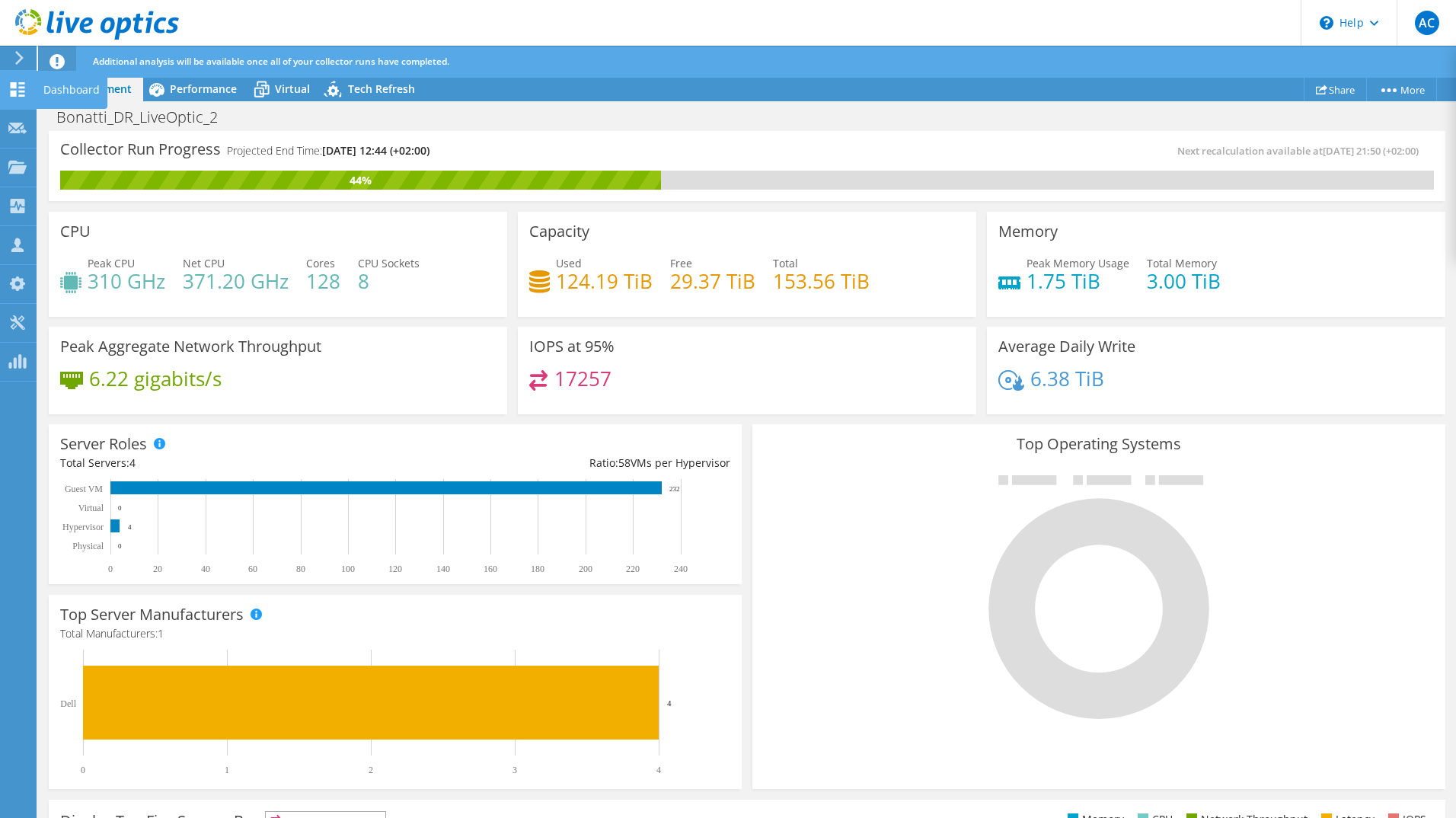
click at [14, 95] on use at bounding box center [17, 89] width 14 height 14
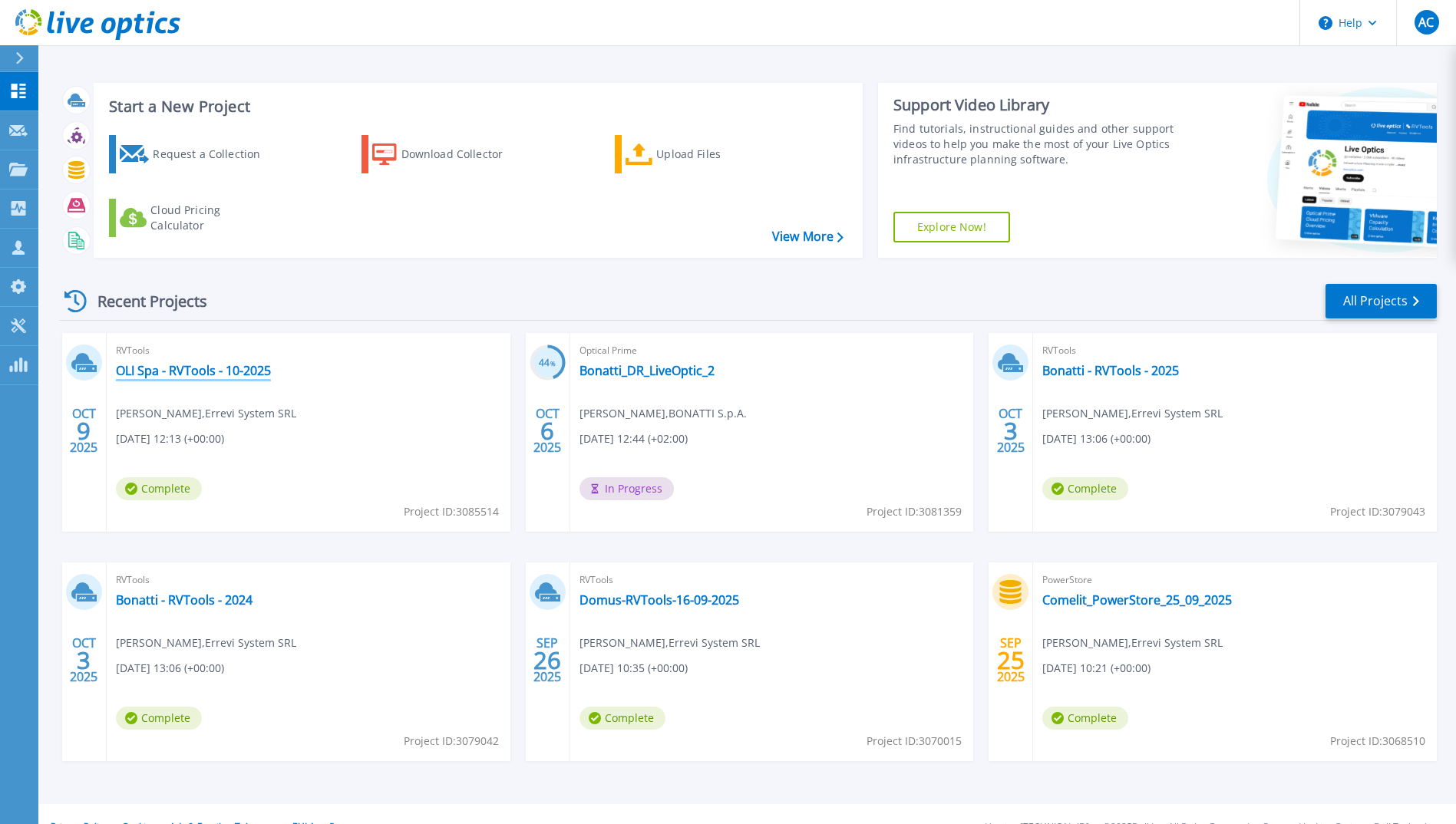
click at [233, 363] on link "OLI Spa - RVTools - 10-2025" at bounding box center [193, 370] width 155 height 15
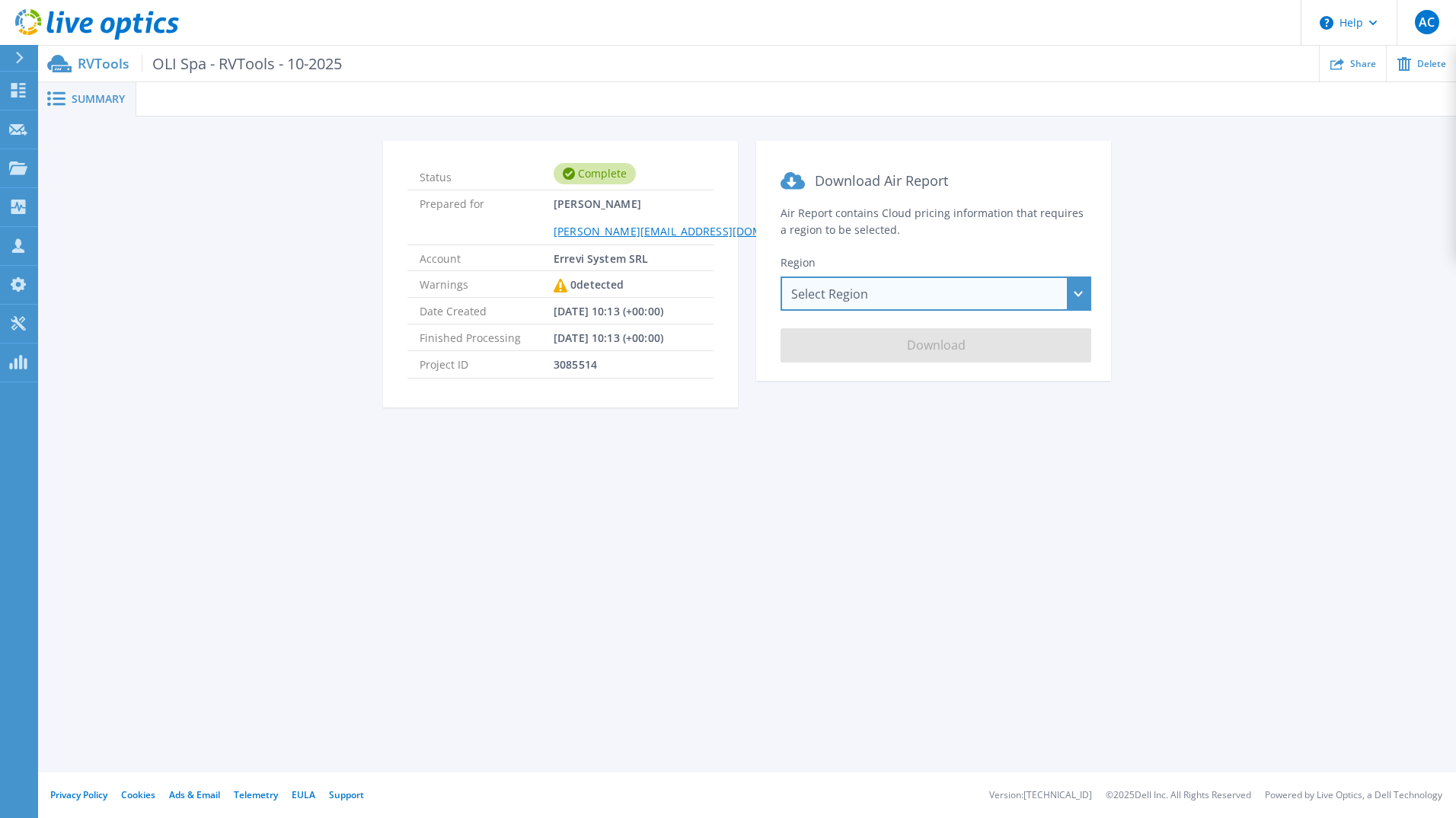
click at [864, 294] on div "Select Region [GEOGRAPHIC_DATA] ([GEOGRAPHIC_DATA]) [GEOGRAPHIC_DATA] ([GEOGRAP…" at bounding box center [936, 293] width 311 height 34
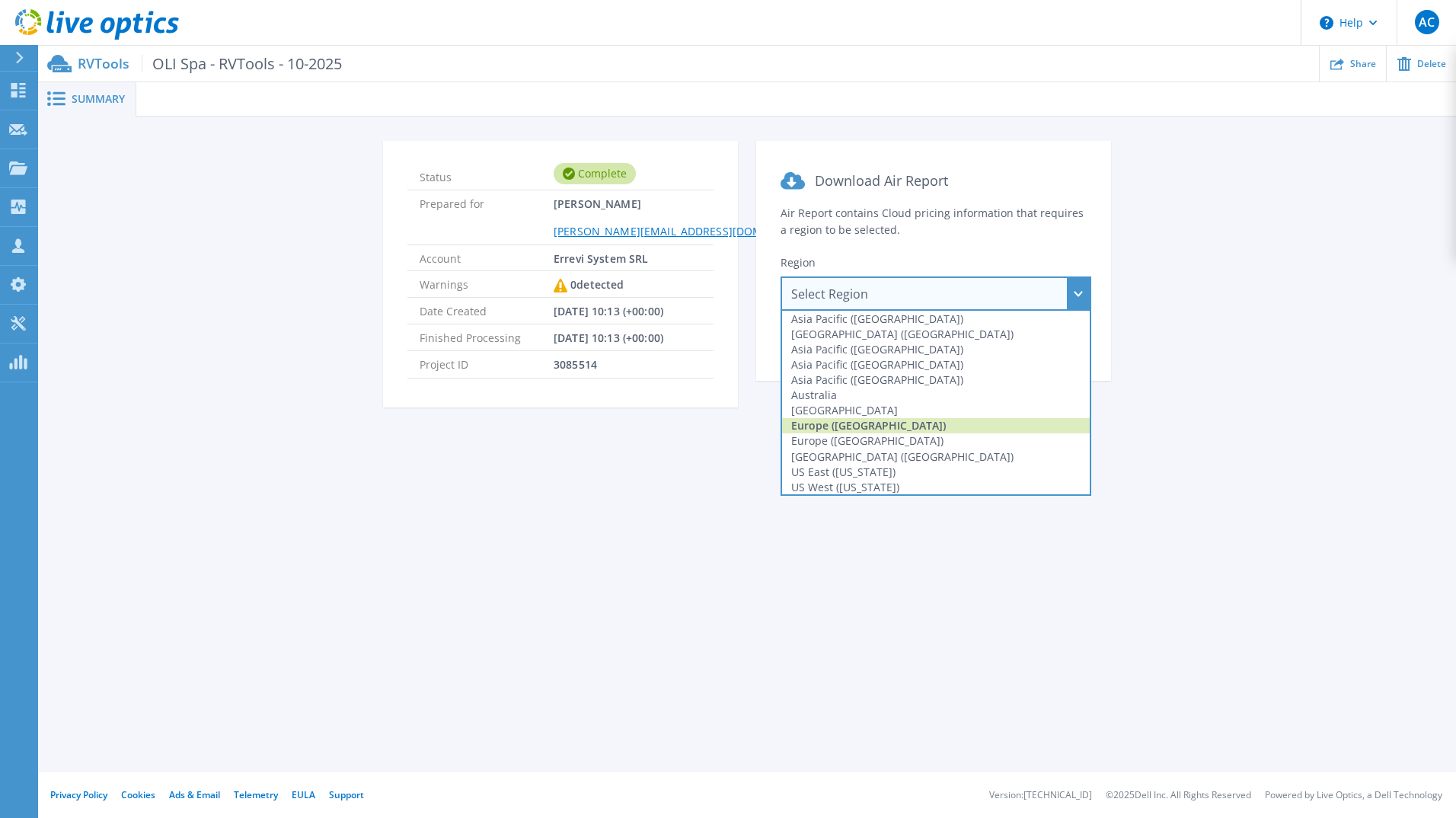
click at [886, 418] on div "Europe ([GEOGRAPHIC_DATA])" at bounding box center [936, 426] width 307 height 15
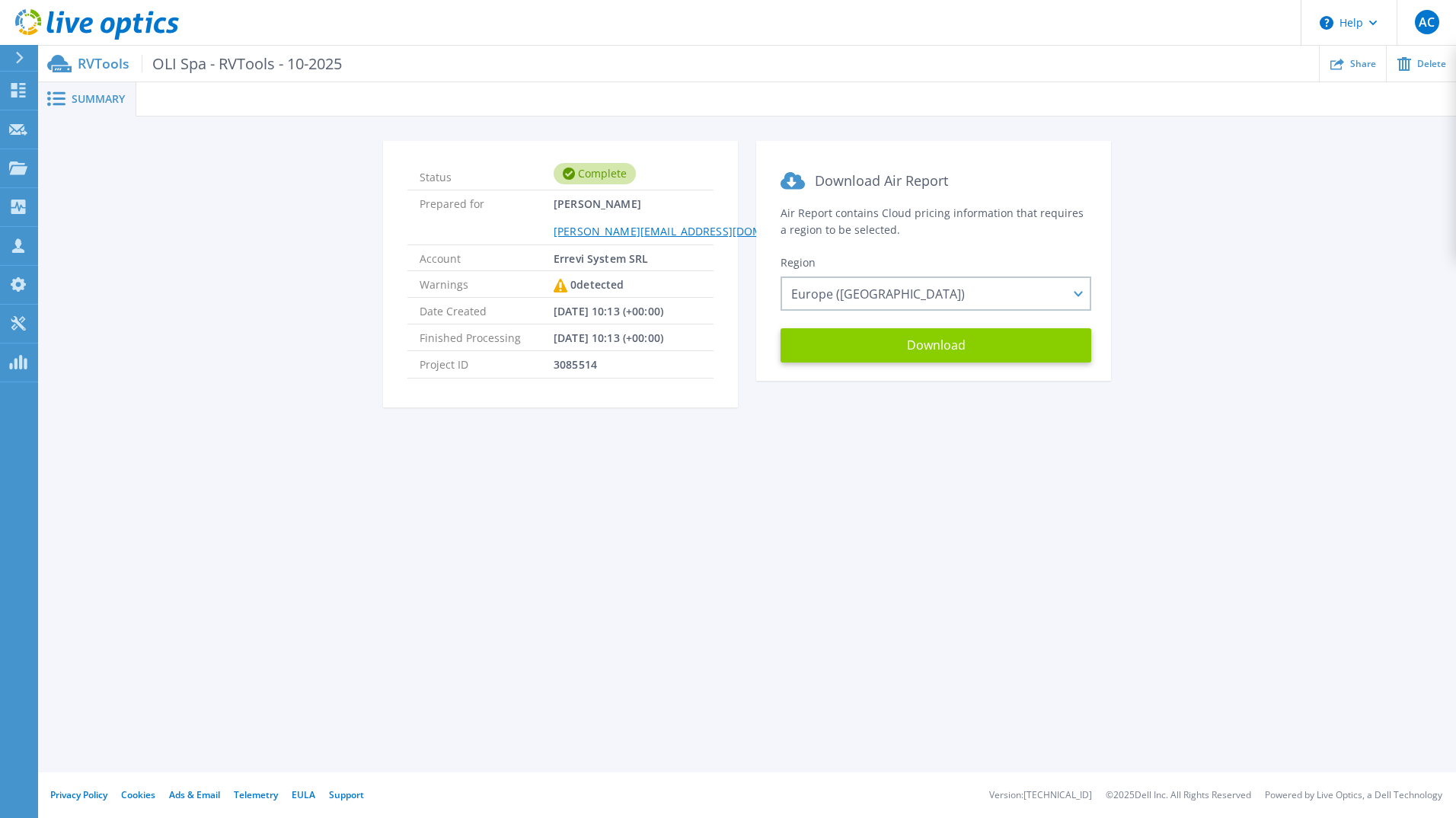
click at [952, 346] on button "Download" at bounding box center [936, 345] width 311 height 34
click at [690, 536] on div "Summary Status Complete Prepared for [PERSON_NAME] [PERSON_NAME][EMAIL_ADDRESS]…" at bounding box center [747, 386] width 1418 height 772
